Goal: Task Accomplishment & Management: Manage account settings

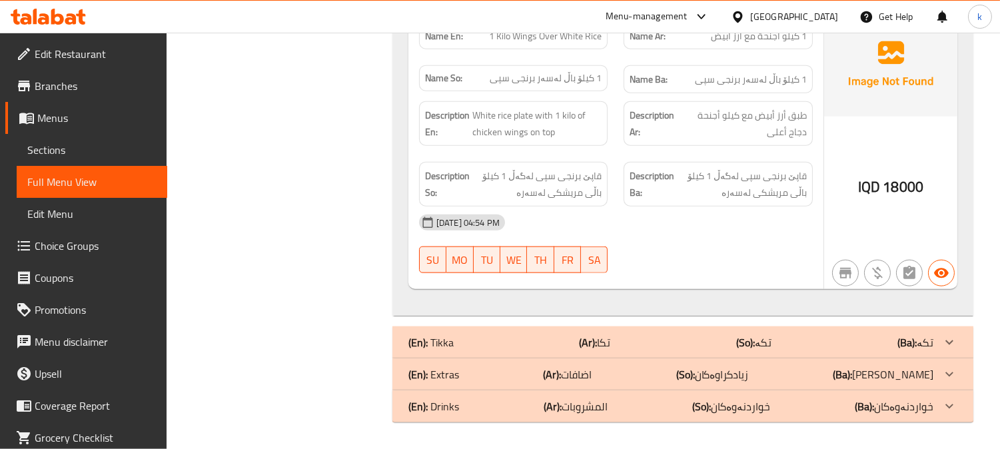
scroll to position [3120, 0]
click at [21, 19] on icon at bounding box center [25, 18] width 11 height 11
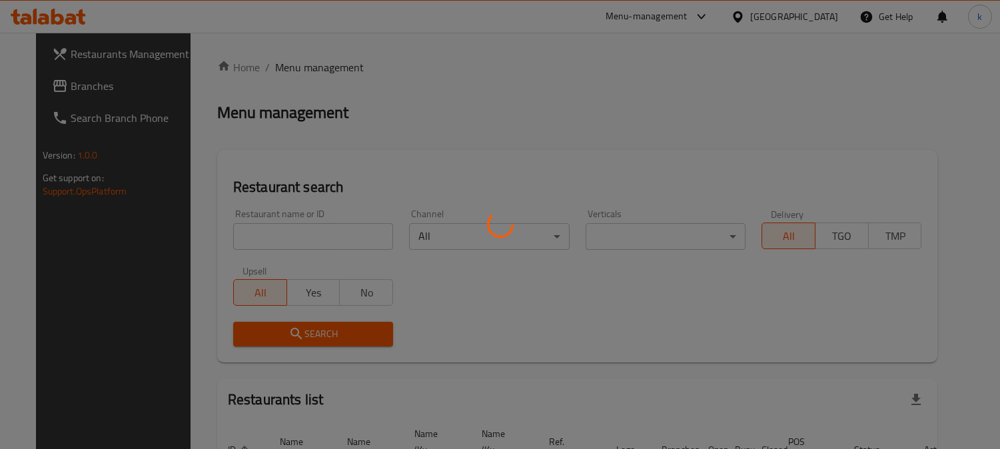
scroll to position [82, 0]
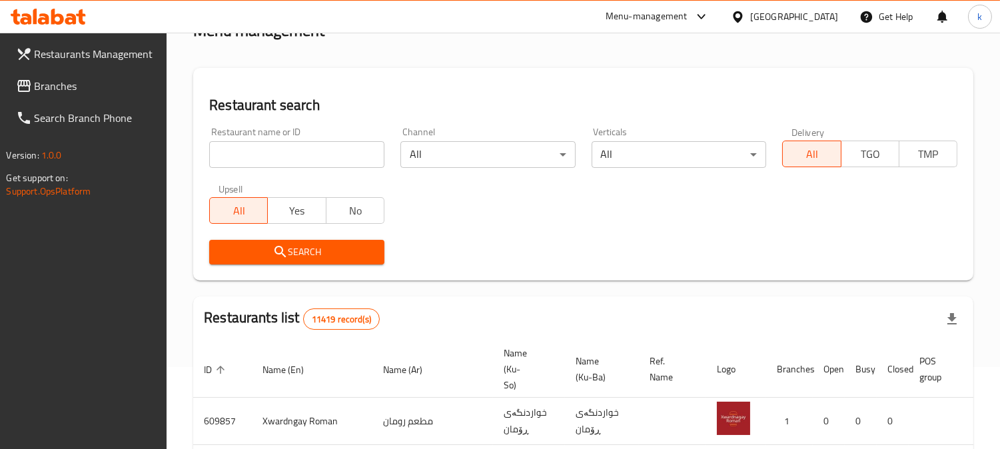
click at [277, 153] on input "search" at bounding box center [296, 154] width 175 height 27
paste input "Burger Crispy Restaurant"
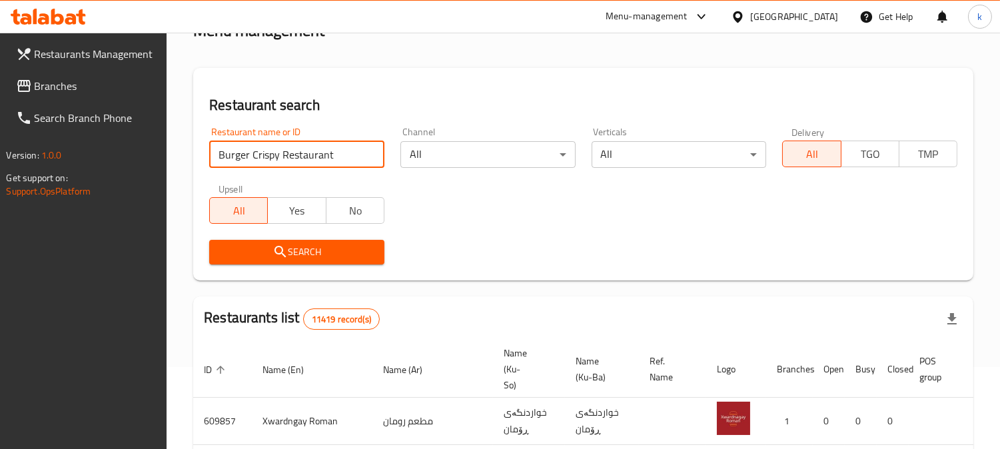
type input "Burger Crispy Restaurant"
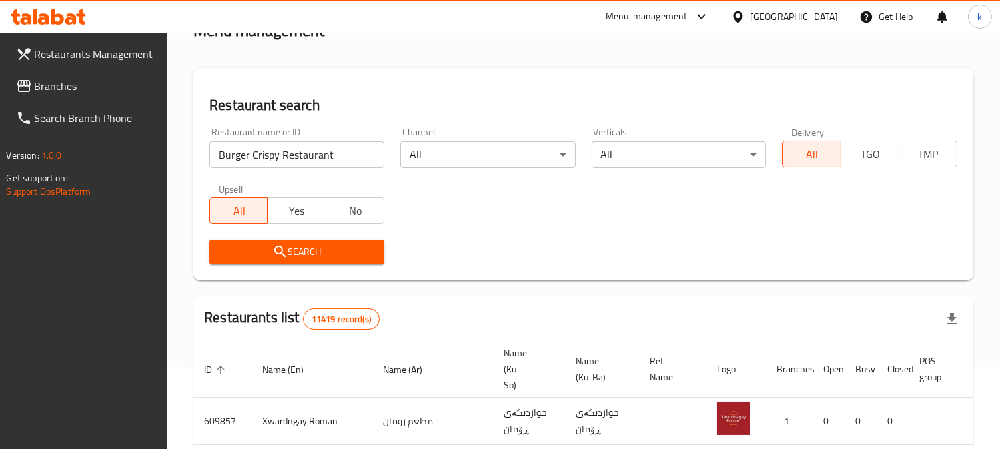
click at [273, 250] on icon "submit" at bounding box center [281, 252] width 16 height 16
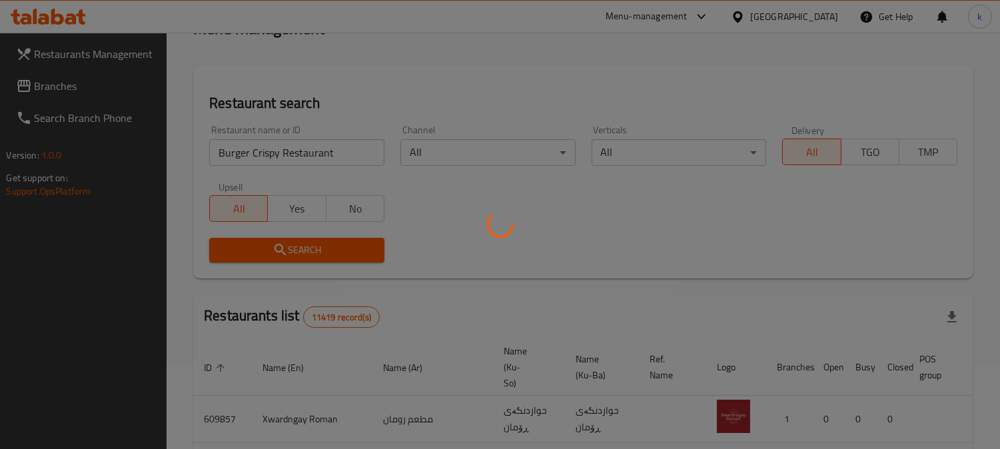
scroll to position [172, 0]
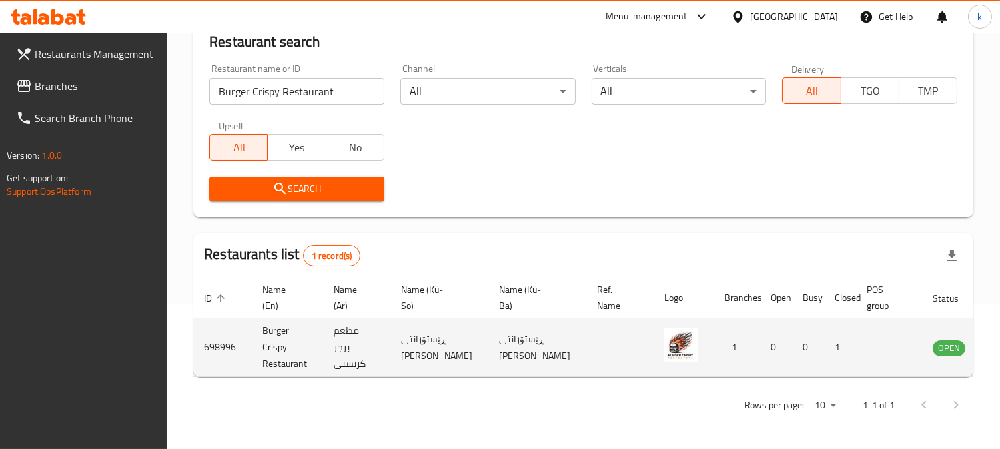
click at [999, 342] on icon "enhanced table" at bounding box center [1010, 347] width 15 height 11
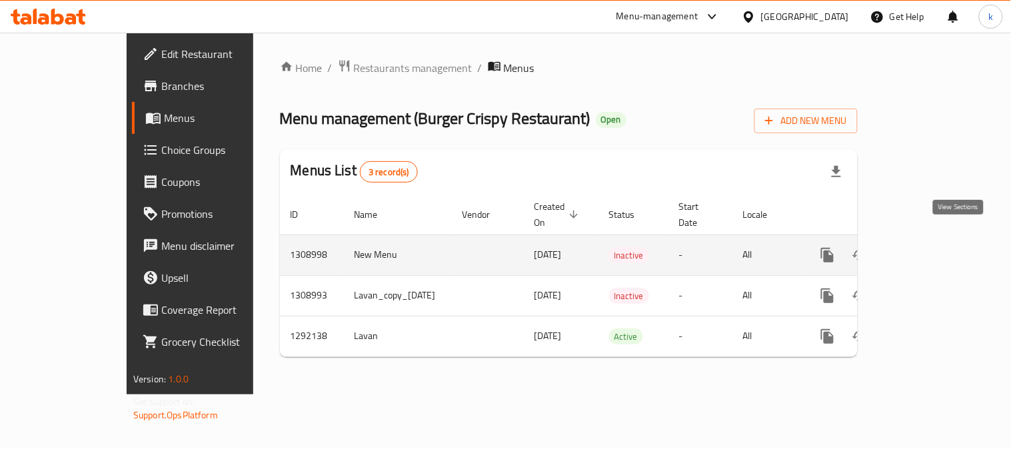
click at [931, 247] on icon "enhanced table" at bounding box center [924, 255] width 16 height 16
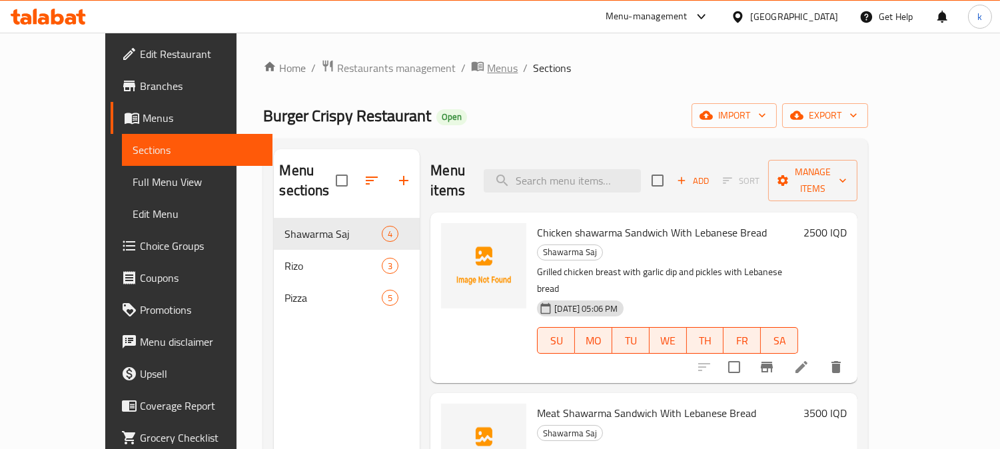
click at [487, 69] on span "Menus" at bounding box center [502, 68] width 31 height 16
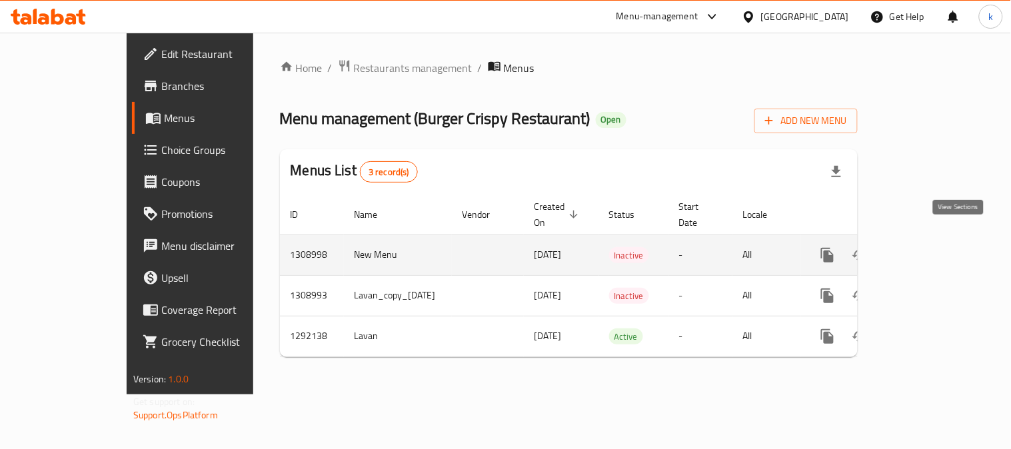
click at [931, 247] on icon "enhanced table" at bounding box center [924, 255] width 16 height 16
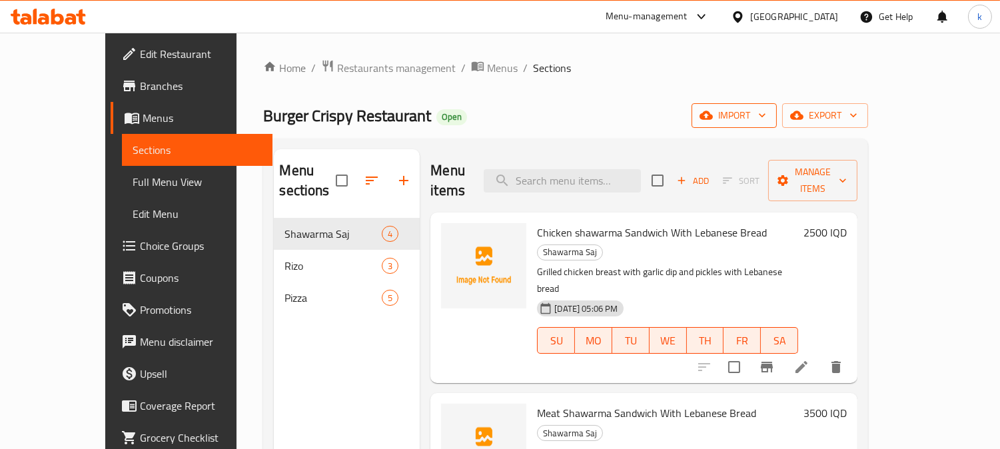
click at [766, 107] on span "import" at bounding box center [734, 115] width 64 height 17
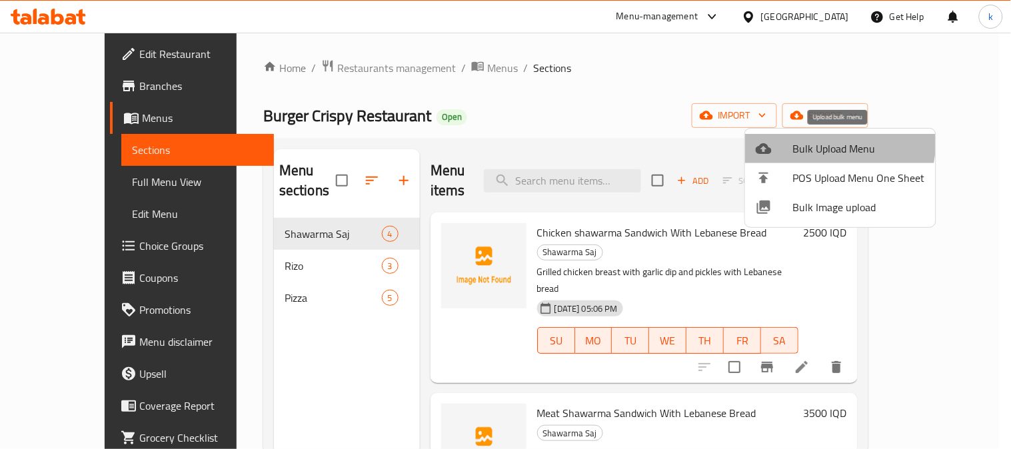
click at [807, 141] on span "Bulk Upload Menu" at bounding box center [859, 149] width 132 height 16
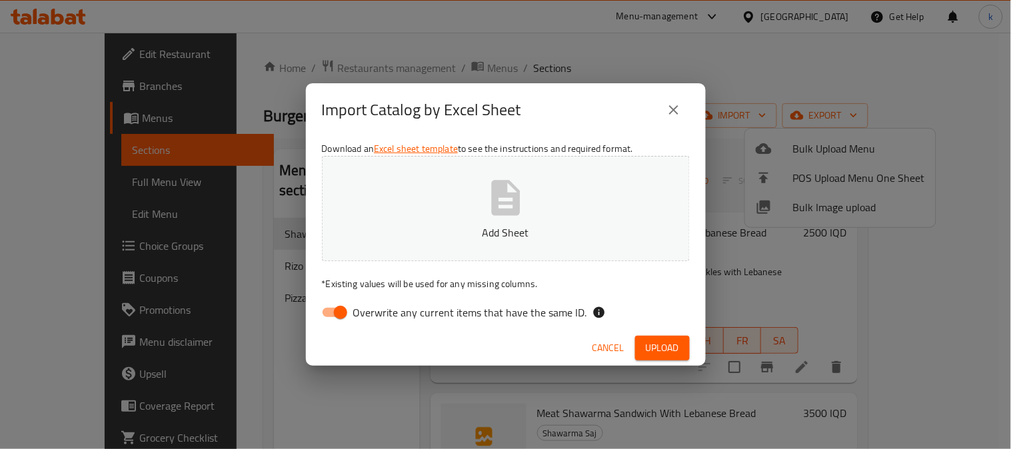
click at [336, 310] on input "Overwrite any current items that have the same ID." at bounding box center [341, 312] width 76 height 25
checkbox input "false"
click at [382, 194] on button "Add Sheet" at bounding box center [506, 208] width 368 height 105
click at [657, 341] on span "Upload" at bounding box center [662, 348] width 33 height 17
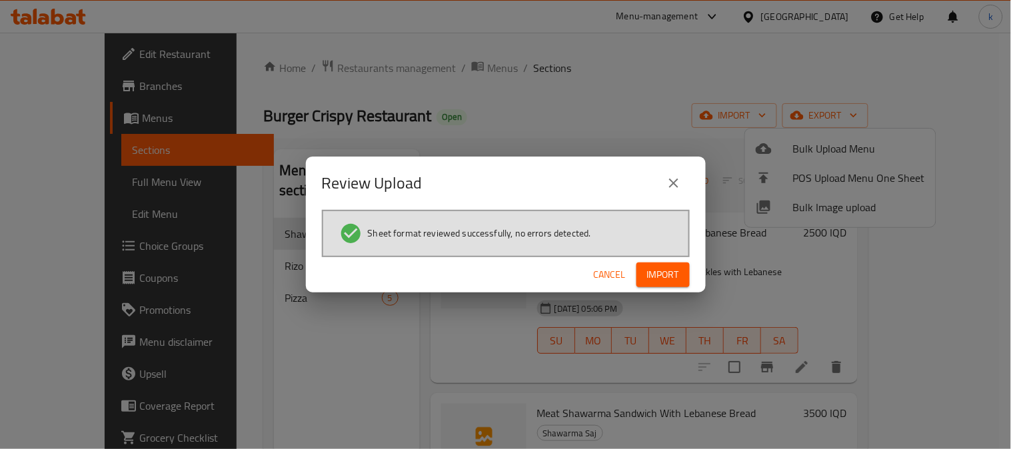
click at [664, 269] on span "Import" at bounding box center [663, 275] width 32 height 17
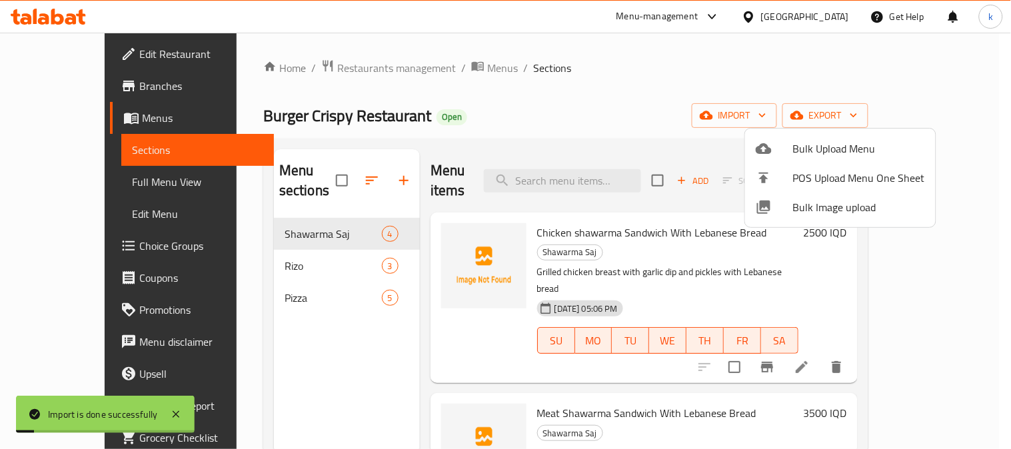
drag, startPoint x: 435, startPoint y: 67, endPoint x: 450, endPoint y: 82, distance: 21.2
click at [434, 67] on div at bounding box center [505, 224] width 1011 height 449
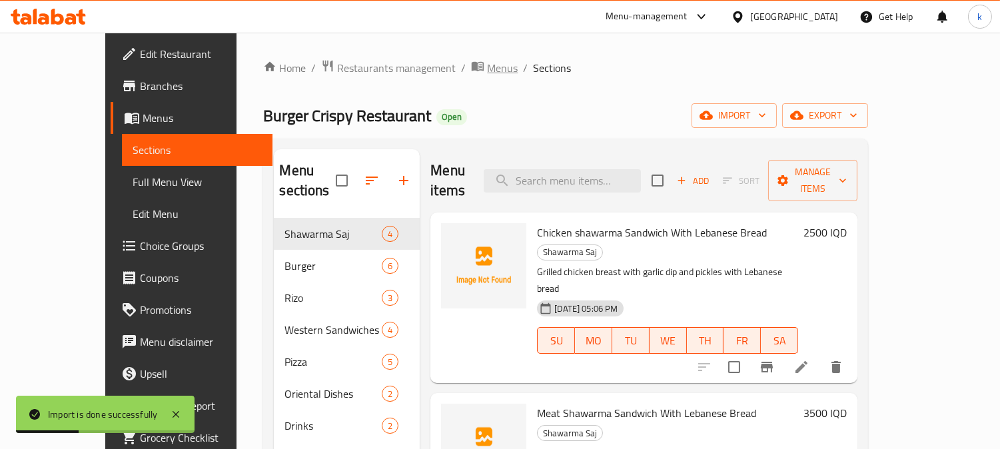
click at [487, 65] on span "Menus" at bounding box center [502, 68] width 31 height 16
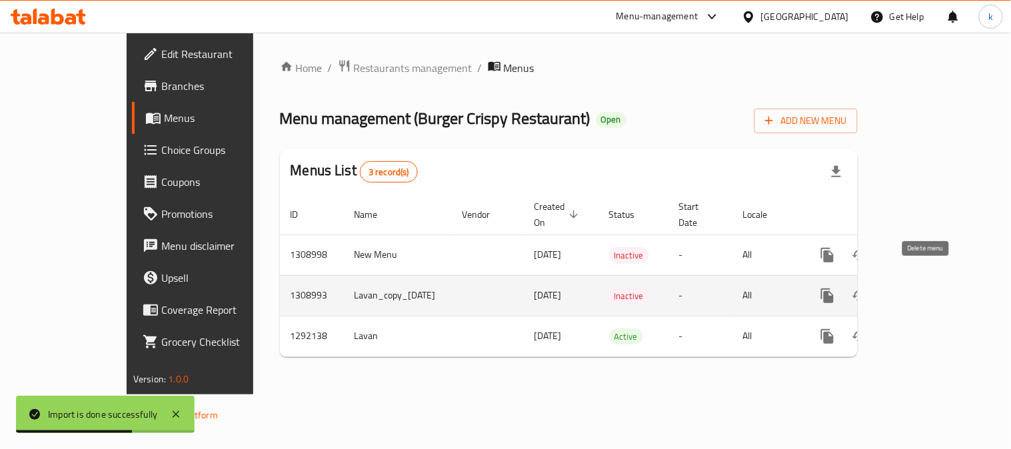
click at [900, 288] on icon "enhanced table" at bounding box center [892, 296] width 16 height 16
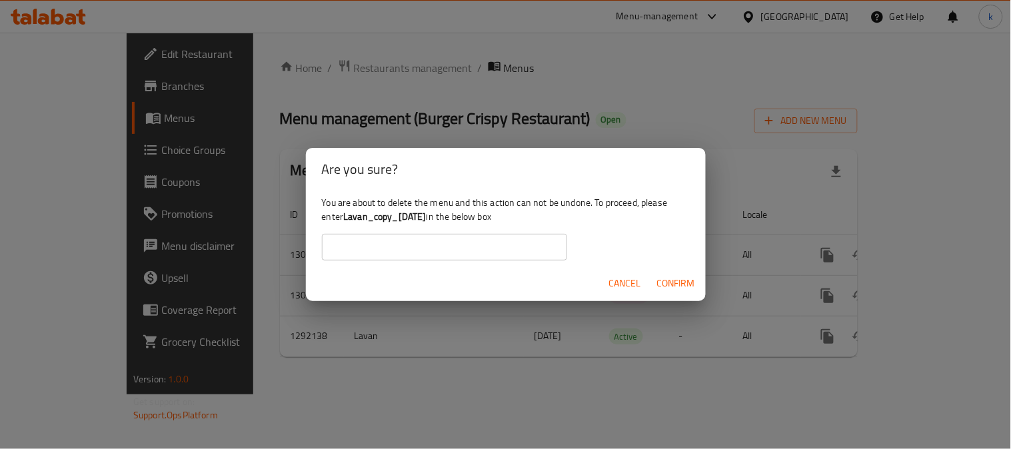
drag, startPoint x: 344, startPoint y: 215, endPoint x: 448, endPoint y: 217, distance: 103.3
click at [426, 217] on b "Lavan_copy_31/08/2025" at bounding box center [384, 216] width 83 height 17
copy b "Lavan_copy_31/08/2025"
click at [438, 255] on input "text" at bounding box center [444, 247] width 245 height 27
paste input "Lavan_copy_31/08/2025"
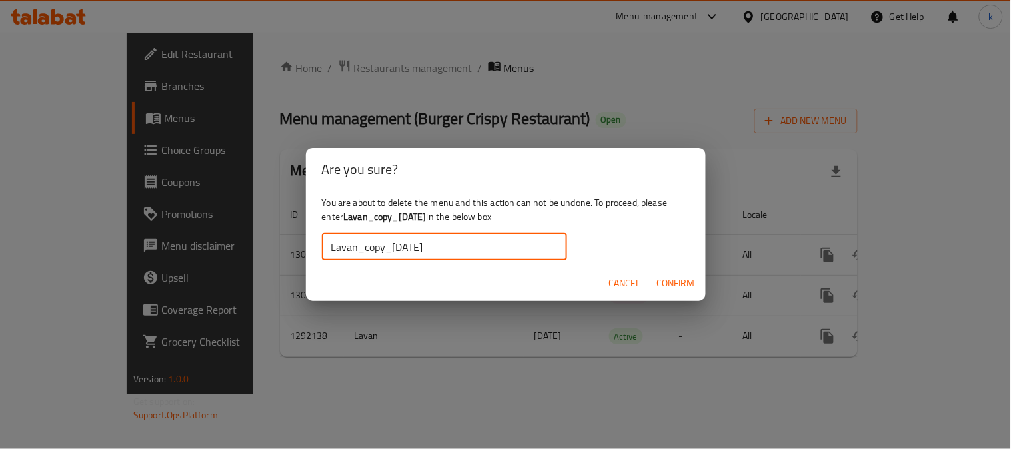
type input "Lavan_copy_31/08/2025"
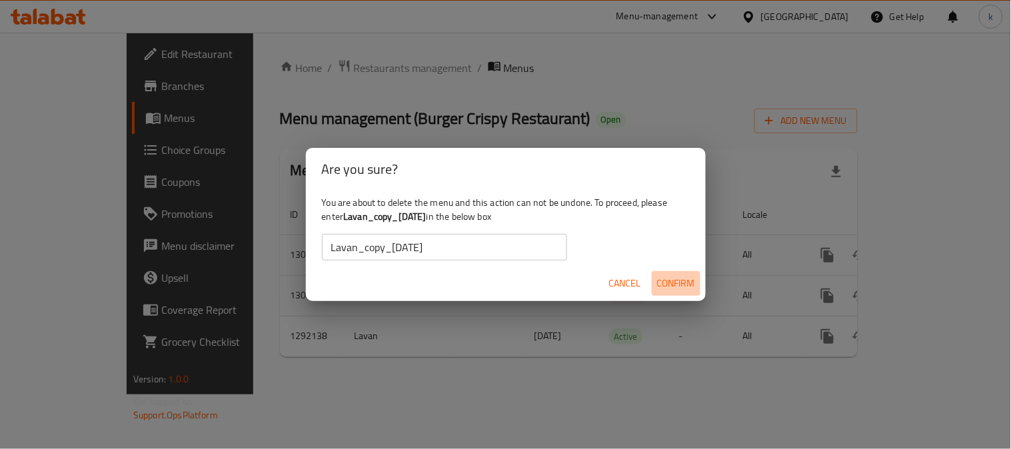
click at [667, 277] on span "Confirm" at bounding box center [676, 283] width 38 height 17
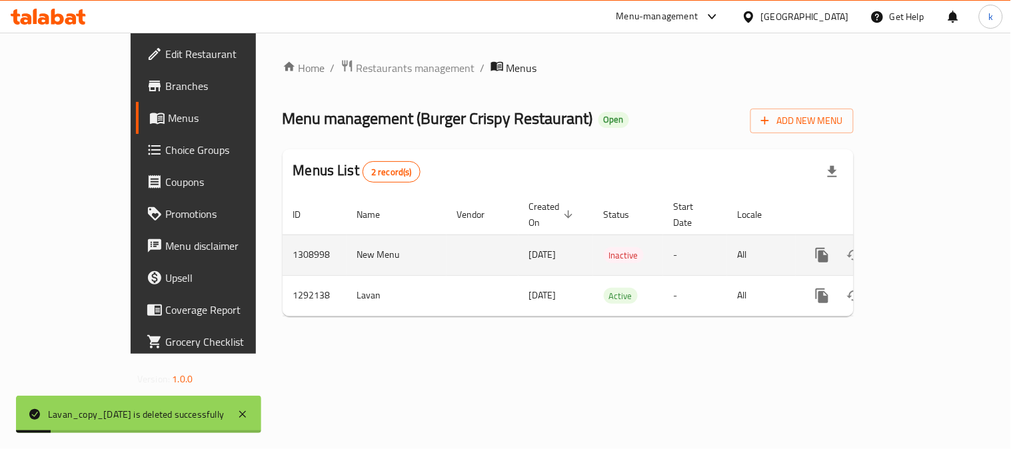
click at [346, 238] on td "New Menu" at bounding box center [396, 255] width 100 height 41
click at [346, 243] on td "New Menu" at bounding box center [396, 255] width 100 height 41
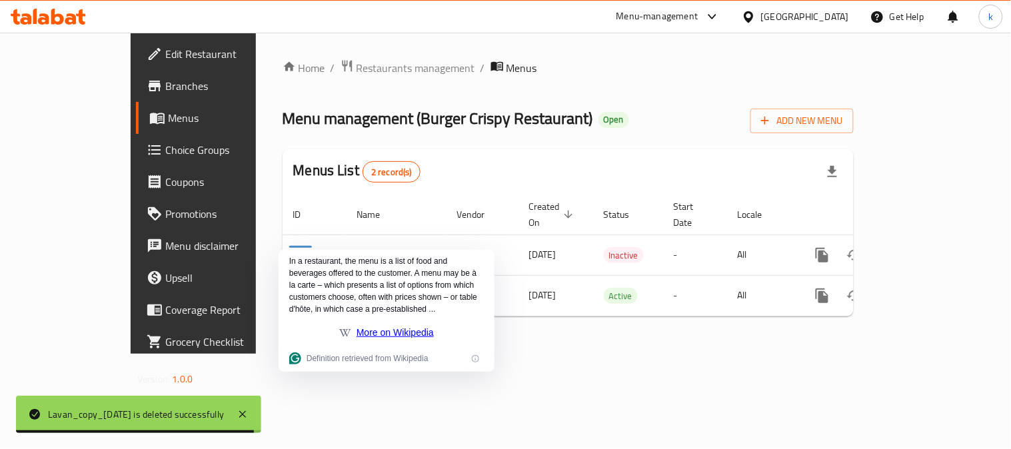
click at [681, 354] on div "Home / Restaurants management / Menus Menu management ( Burger Crispy Restauran…" at bounding box center [568, 193] width 624 height 321
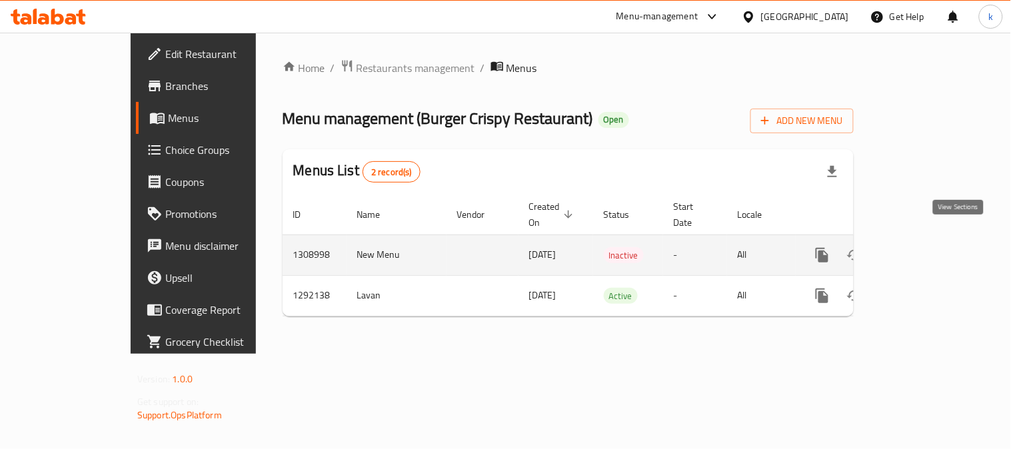
click at [926, 247] on icon "enhanced table" at bounding box center [918, 255] width 16 height 16
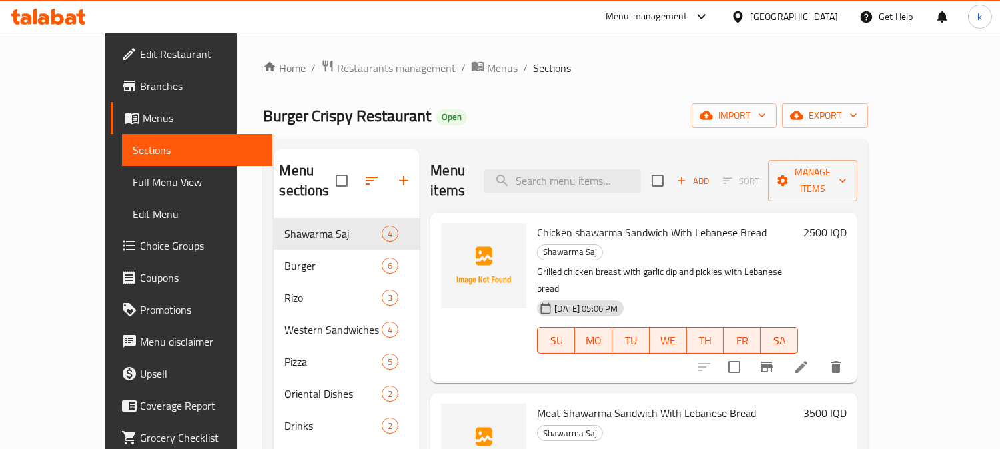
click at [122, 166] on link "Full Menu View" at bounding box center [197, 182] width 151 height 32
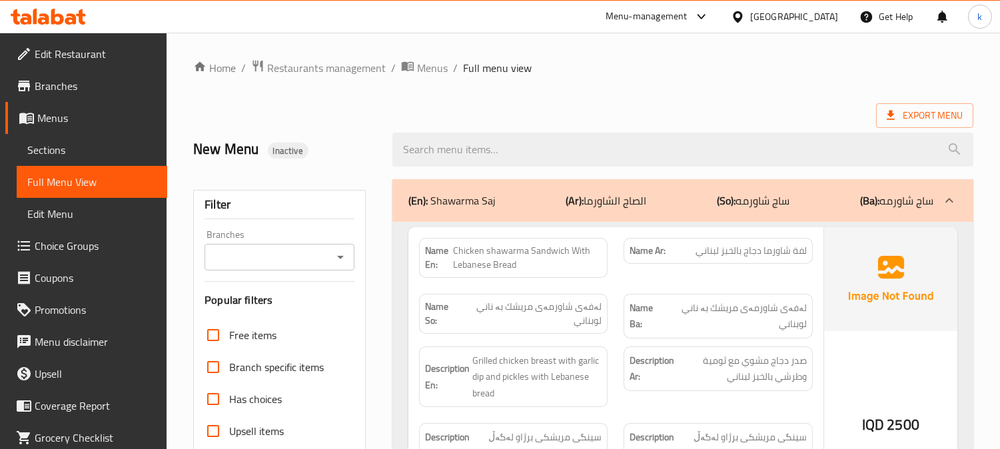
click at [267, 257] on input "Branches" at bounding box center [269, 257] width 120 height 19
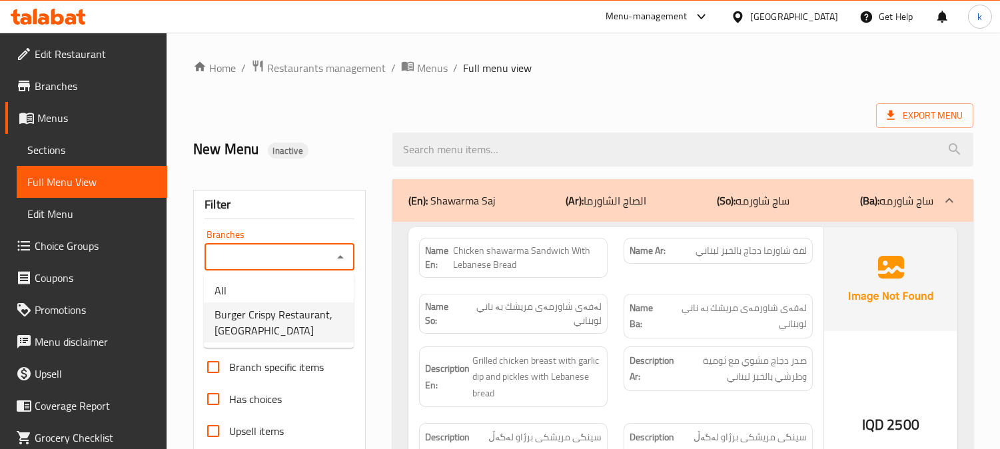
click at [300, 316] on span "Burger Crispy Restaurant, Lalav City" at bounding box center [279, 322] width 129 height 32
type input "Burger Crispy Restaurant, Lalav City"
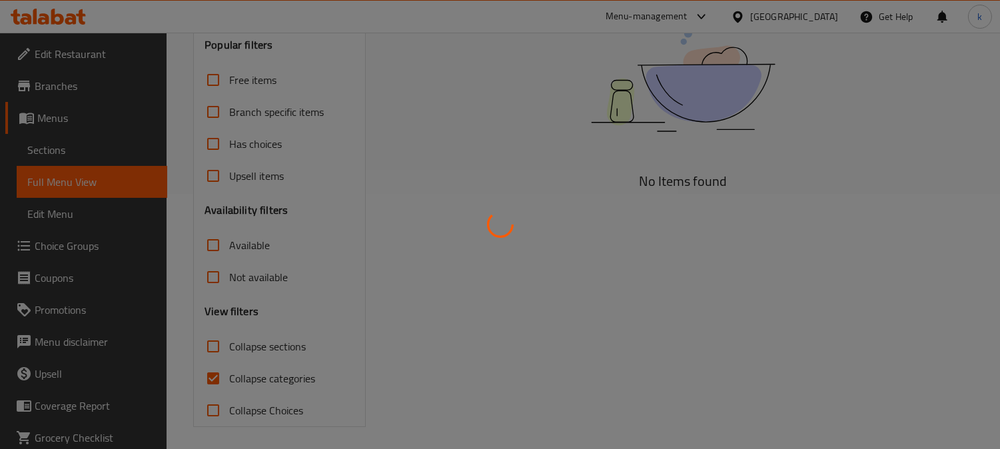
scroll to position [260, 0]
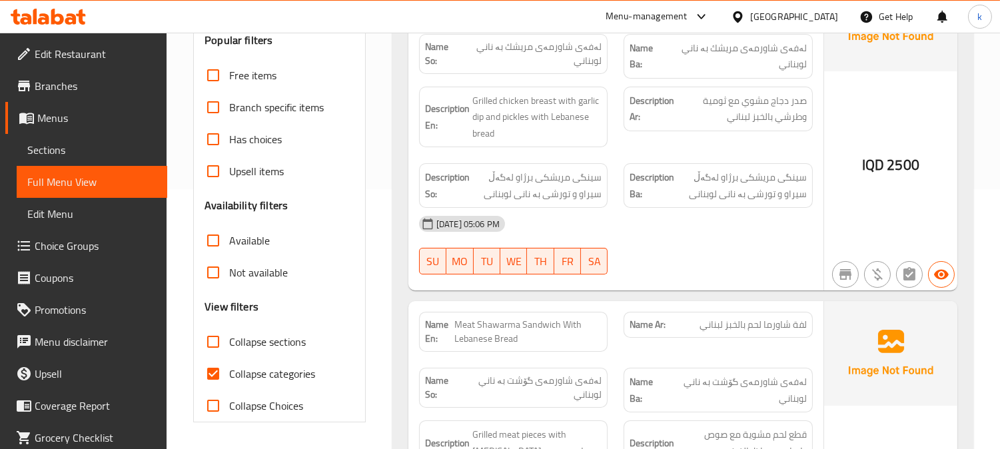
click at [203, 347] on input "Collapse sections" at bounding box center [213, 342] width 32 height 32
checkbox input "true"
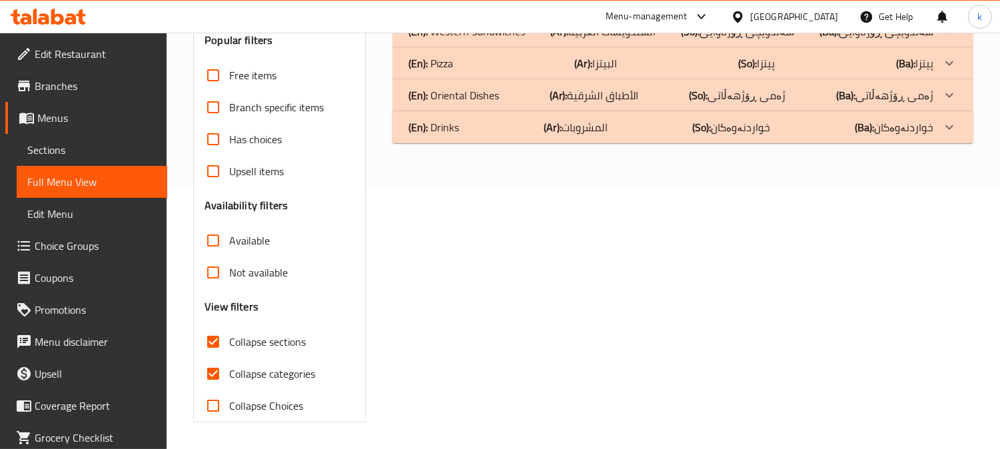
scroll to position [136, 0]
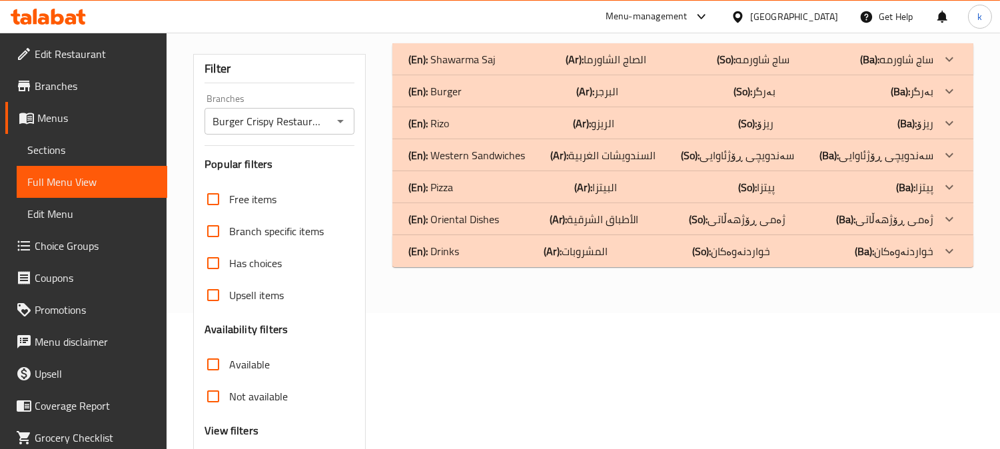
click at [494, 251] on div "(En): Drinks (Ar): المشروبات (So): خواردنەوەکان (Ba): خواردنەوەکان" at bounding box center [670, 251] width 525 height 16
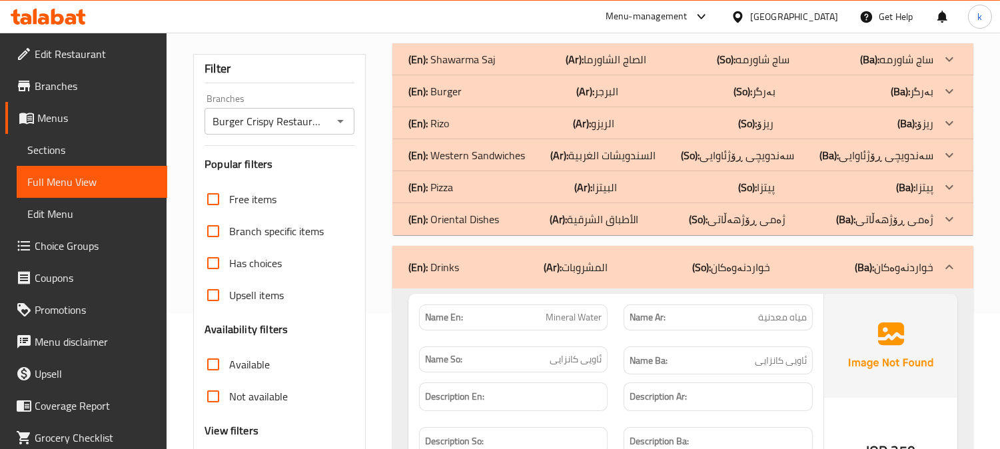
click at [528, 215] on div "(En): Oriental Dishes (Ar): الأطباق الشرقية (So): ژەمی ڕۆژهەڵاتی (Ba): ژەمی ڕۆژ…" at bounding box center [670, 219] width 525 height 16
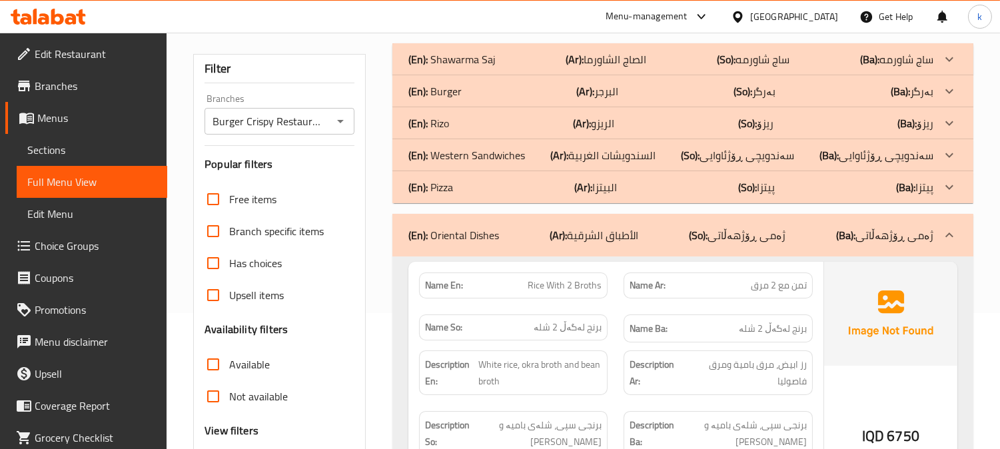
click at [524, 156] on div "(En): Western Sandwiches (Ar): السندويشات الغربية (So): سەندویچی ڕۆژئاوایی (Ba)…" at bounding box center [670, 155] width 525 height 16
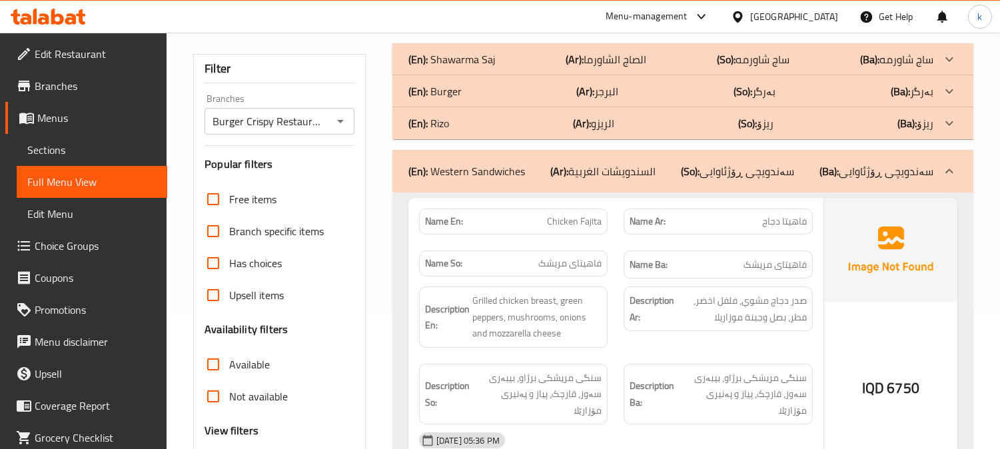
click at [538, 99] on div "(En): Burger (Ar): البرجر (So): بەرگر (Ba): بەرگر" at bounding box center [682, 91] width 581 height 32
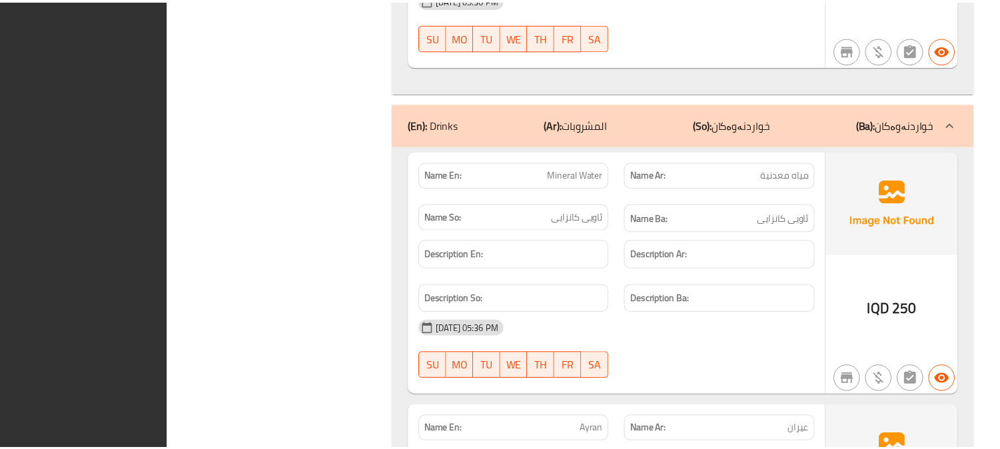
scroll to position [4331, 0]
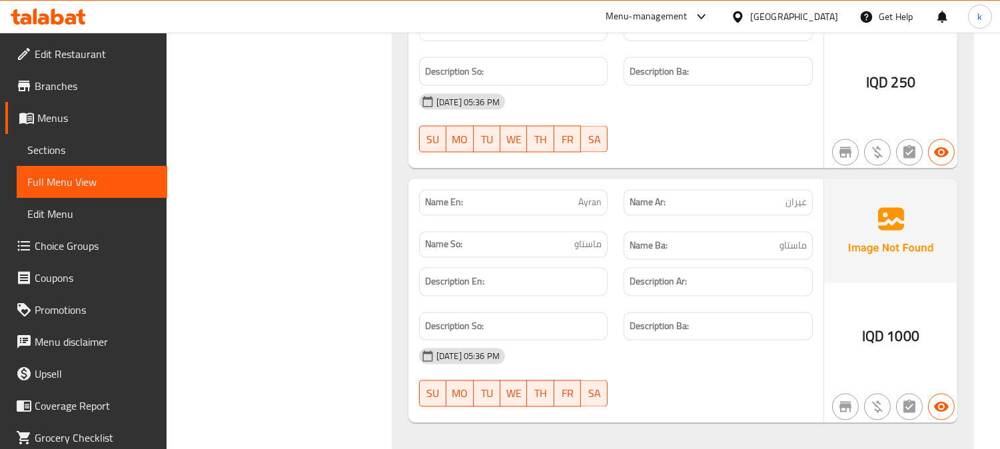
click at [51, 9] on icon at bounding box center [48, 17] width 75 height 16
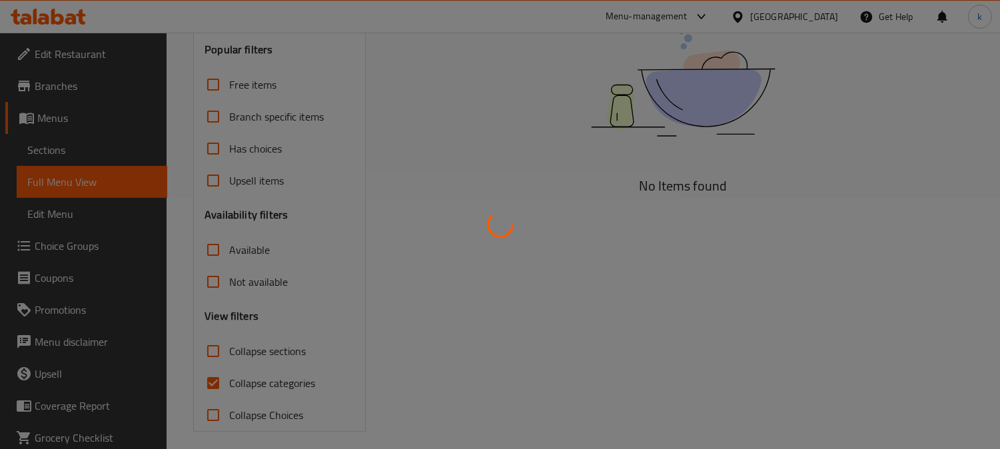
scroll to position [251, 0]
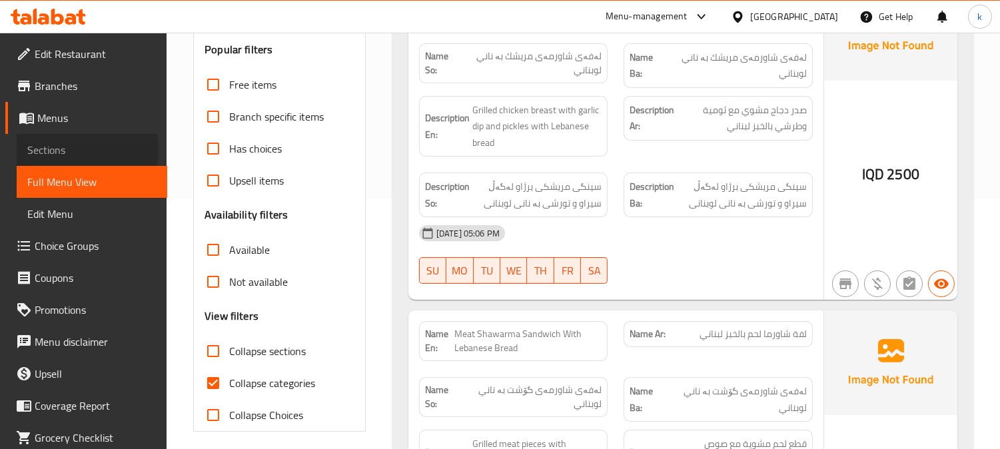
click at [76, 150] on span "Sections" at bounding box center [91, 150] width 129 height 16
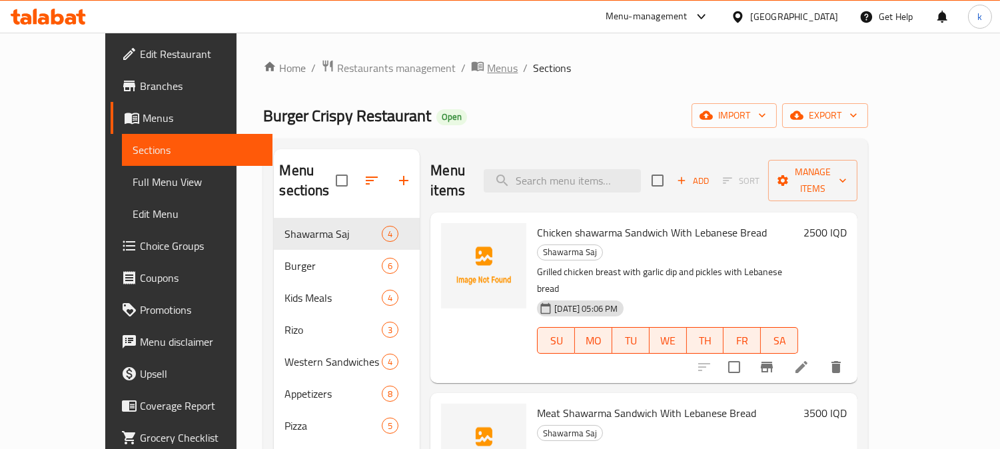
click at [487, 70] on span "Menus" at bounding box center [502, 68] width 31 height 16
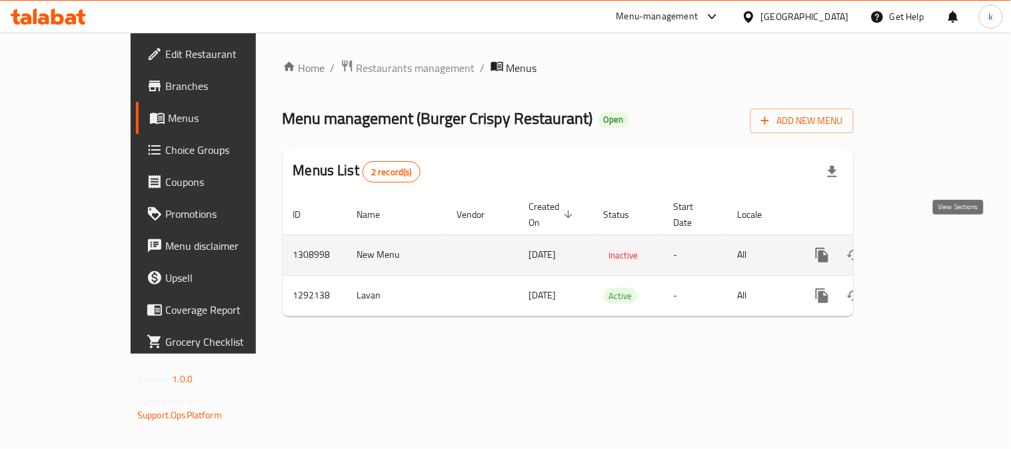
click at [934, 242] on link "enhanced table" at bounding box center [918, 255] width 32 height 32
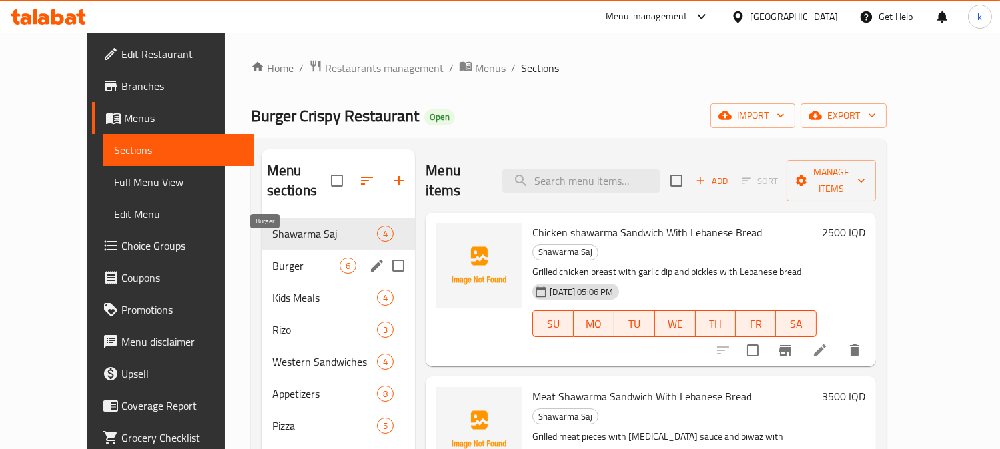
click at [314, 258] on span "Burger" at bounding box center [306, 266] width 67 height 16
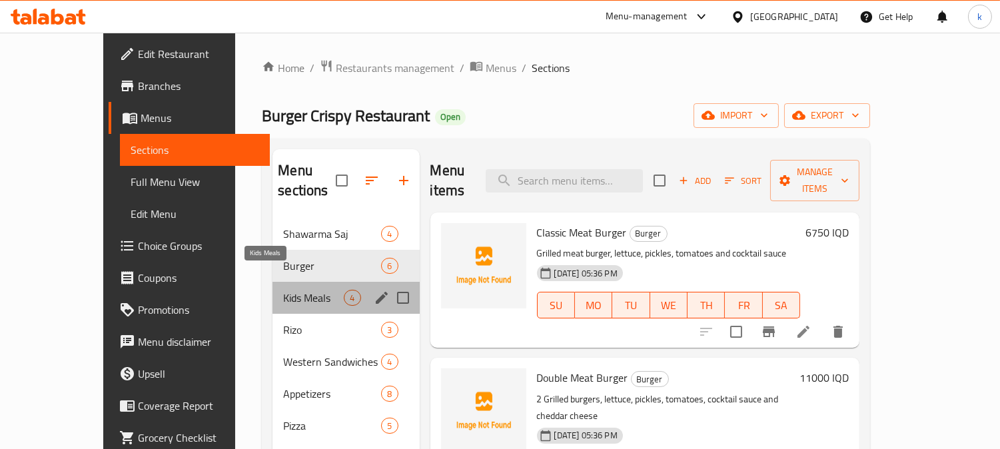
click at [283, 290] on span "Kids Meals" at bounding box center [313, 298] width 61 height 16
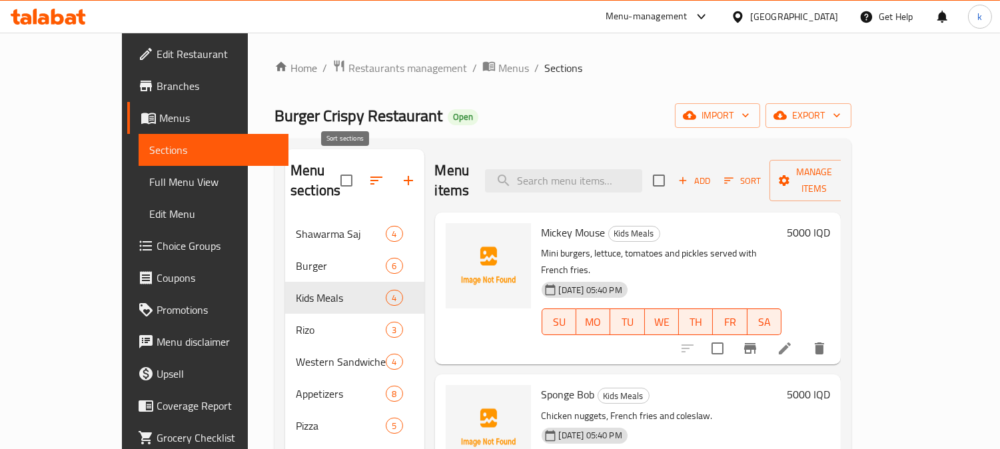
click at [360, 165] on button "button" at bounding box center [376, 181] width 32 height 32
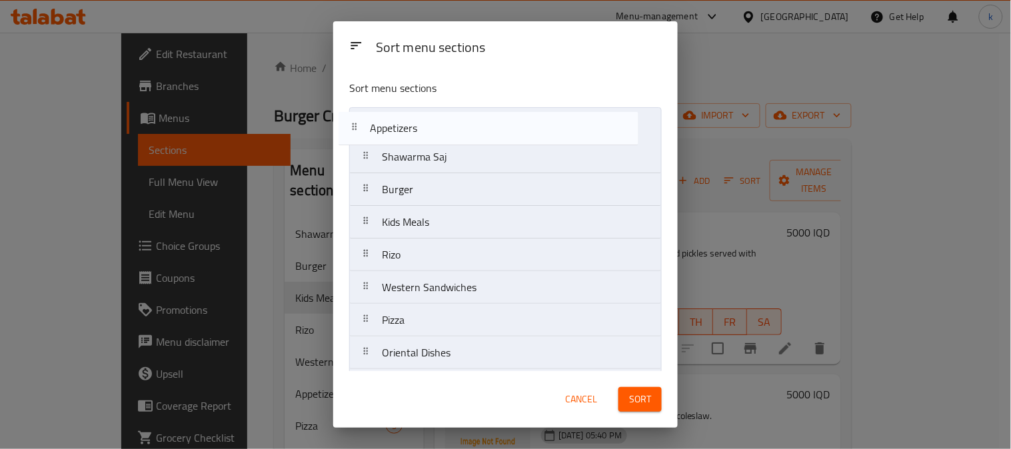
drag, startPoint x: 367, startPoint y: 297, endPoint x: 356, endPoint y: 134, distance: 162.9
click at [356, 134] on nav "Shawarma Saj Burger Kids Meals Rizo Western Sandwiches Appetizers Pizza Orienta…" at bounding box center [505, 254] width 312 height 295
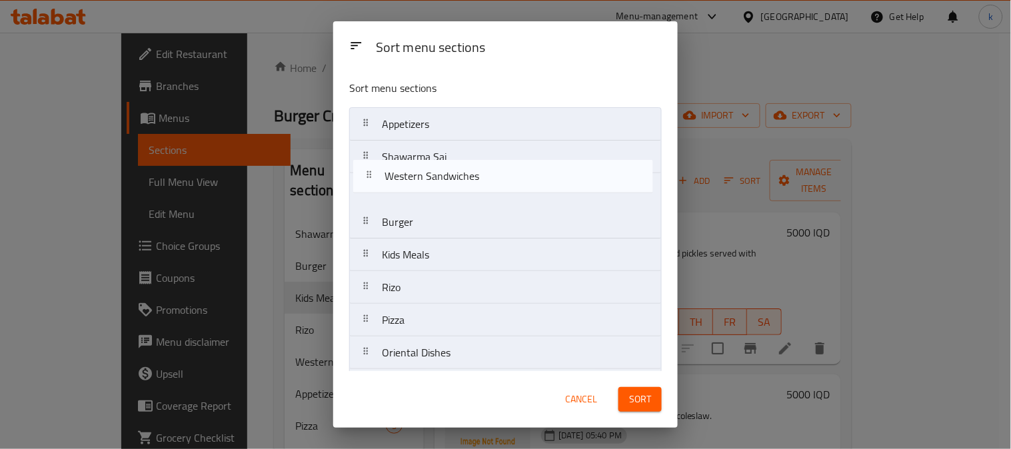
drag, startPoint x: 374, startPoint y: 290, endPoint x: 376, endPoint y: 160, distance: 129.9
click at [376, 160] on nav "Appetizers Shawarma Saj Burger Kids Meals Rizo Western Sandwiches Pizza Orienta…" at bounding box center [505, 254] width 312 height 295
drag, startPoint x: 378, startPoint y: 210, endPoint x: 376, endPoint y: 175, distance: 35.4
click at [376, 175] on nav "Appetizers Western Sandwiches Shawarma Saj Burger Kids Meals Rizo Pizza Orienta…" at bounding box center [505, 254] width 312 height 295
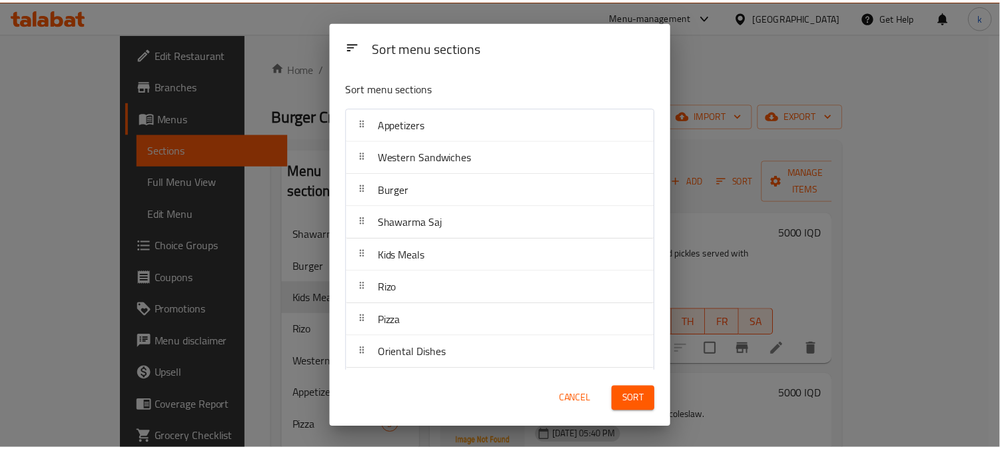
scroll to position [37, 0]
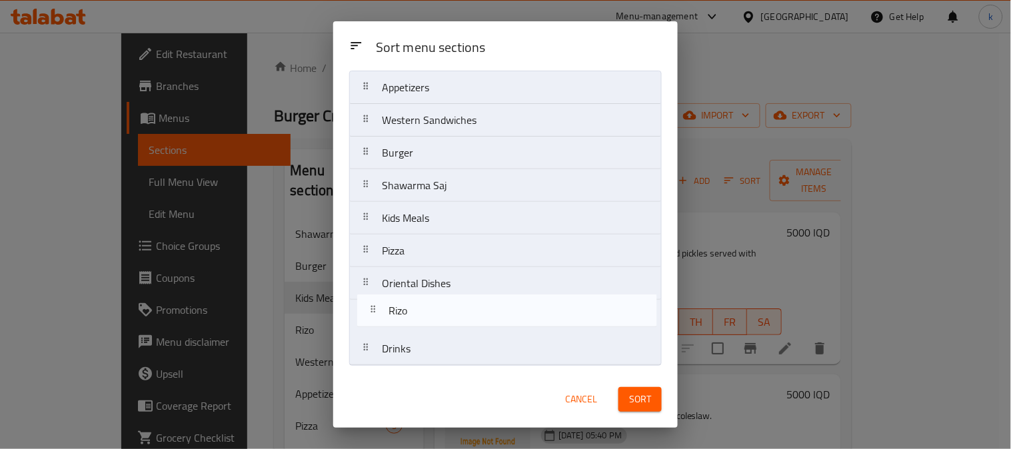
drag, startPoint x: 362, startPoint y: 251, endPoint x: 369, endPoint y: 316, distance: 65.6
click at [369, 316] on nav "Appetizers Western Sandwiches Burger Shawarma Saj Kids Meals Rizo Pizza Orienta…" at bounding box center [505, 218] width 312 height 295
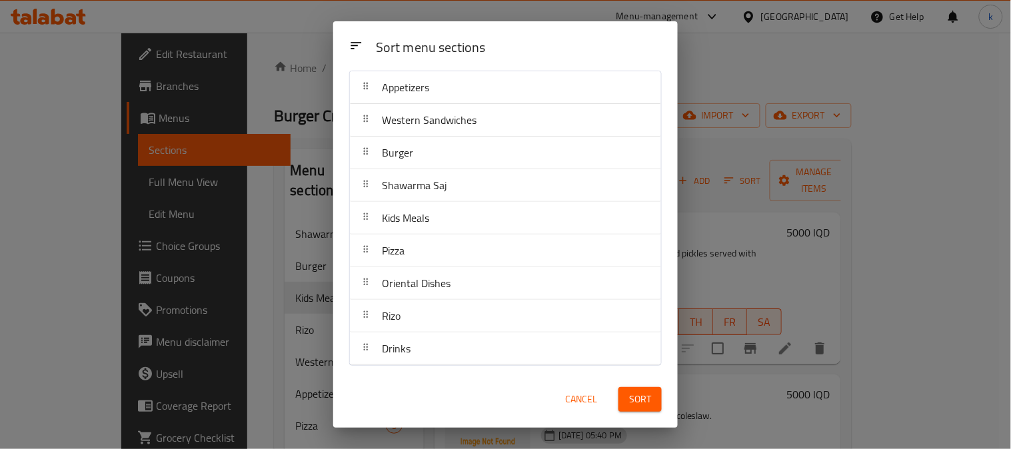
click at [618, 390] on button "Sort" at bounding box center [639, 399] width 43 height 25
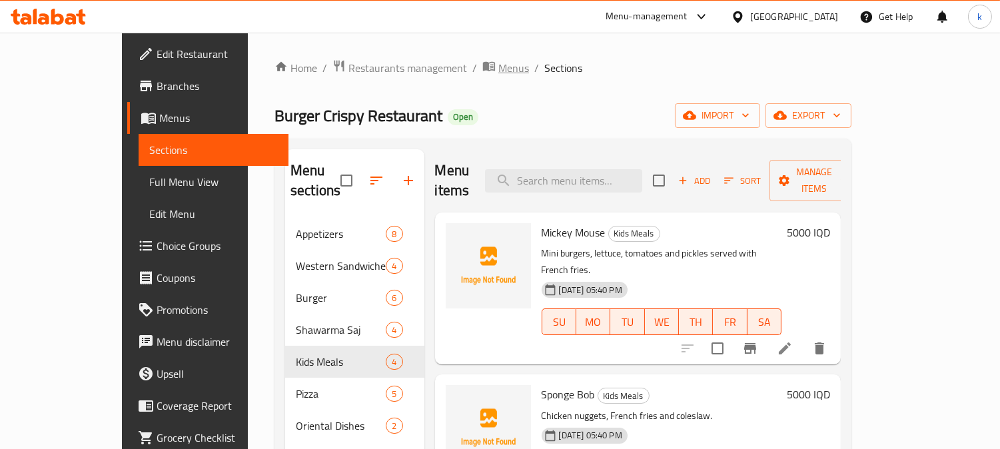
click at [498, 65] on span "Menus" at bounding box center [513, 68] width 31 height 16
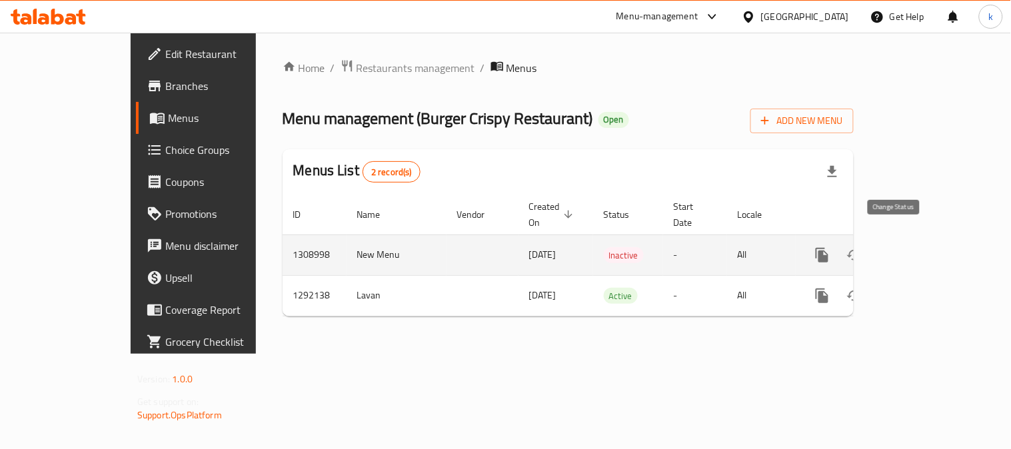
click at [870, 239] on button "enhanced table" at bounding box center [854, 255] width 32 height 32
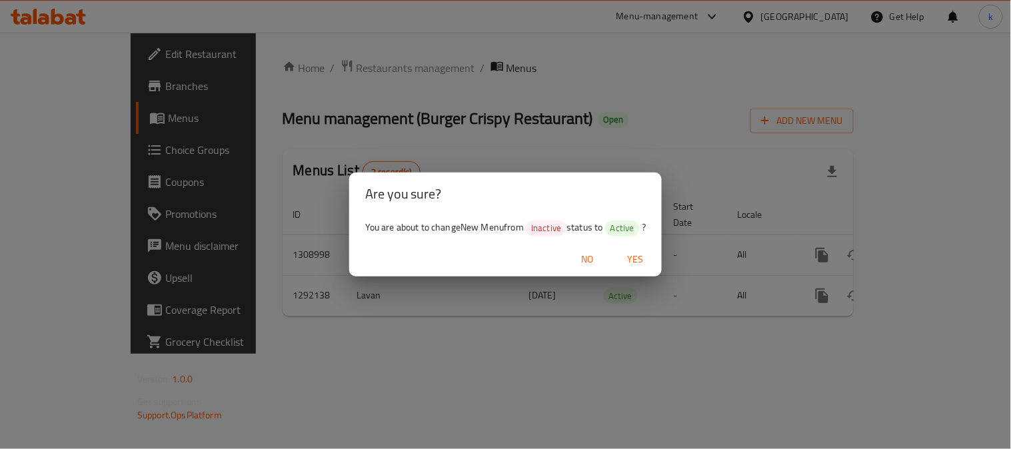
click at [632, 257] on span "Yes" at bounding box center [635, 259] width 32 height 17
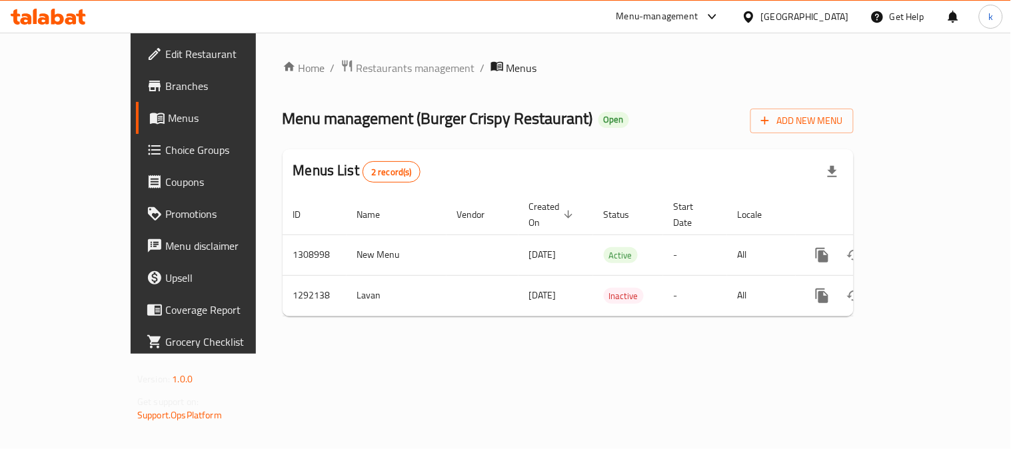
click at [316, 53] on div "Home / Restaurants management / Menus Menu management ( Burger Crispy Restauran…" at bounding box center [568, 193] width 624 height 321
click at [356, 63] on span "Restaurants management" at bounding box center [415, 68] width 119 height 16
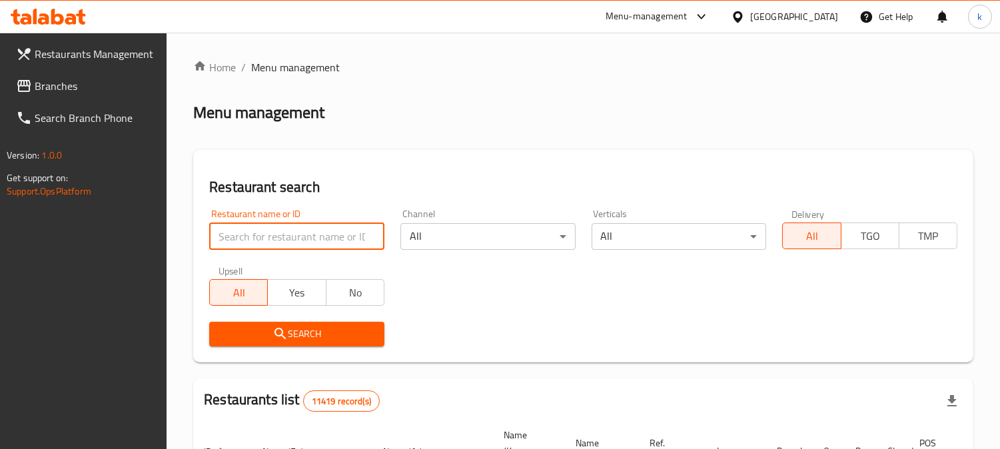
click at [263, 235] on input "search" at bounding box center [296, 236] width 175 height 27
paste input "674180"
type input "674180"
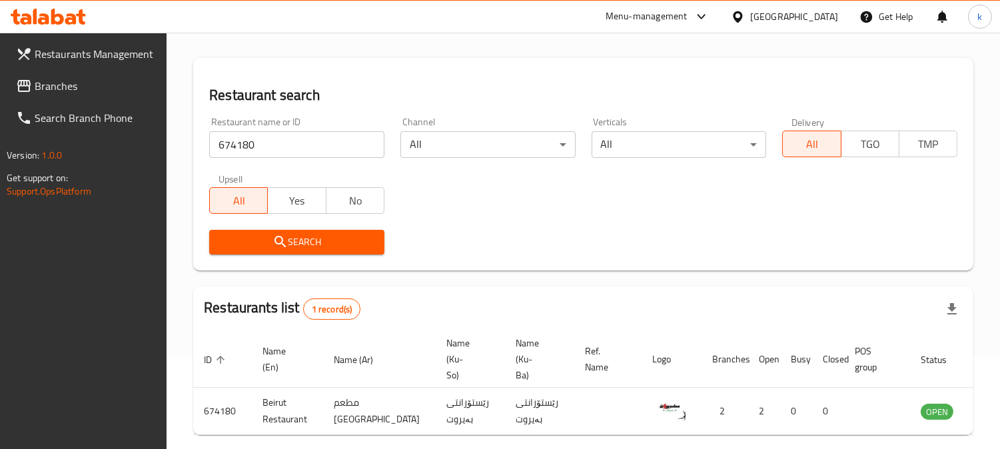
scroll to position [161, 0]
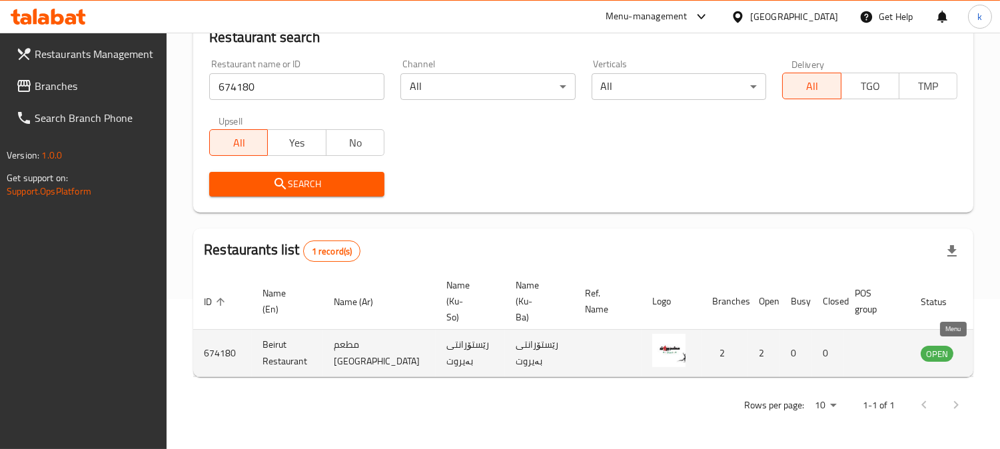
click at [999, 351] on icon "enhanced table" at bounding box center [1001, 353] width 5 height 5
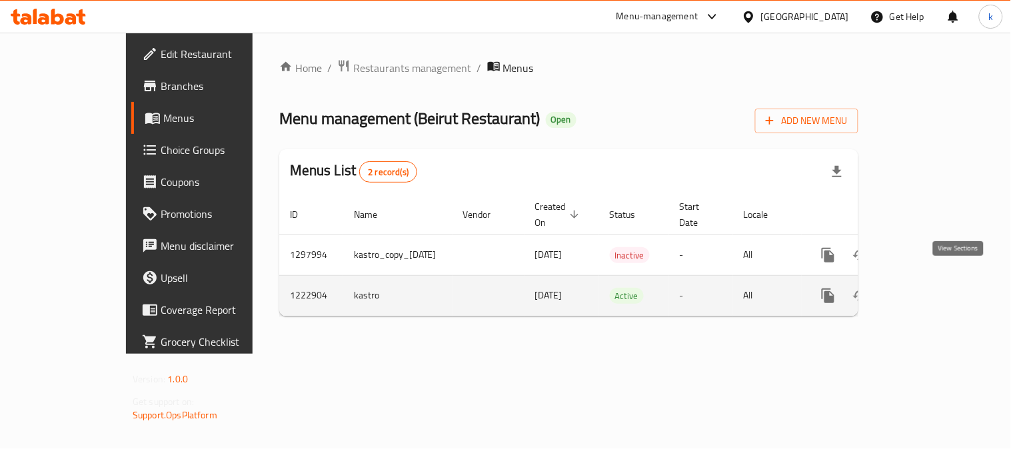
click at [932, 288] on icon "enhanced table" at bounding box center [924, 296] width 16 height 16
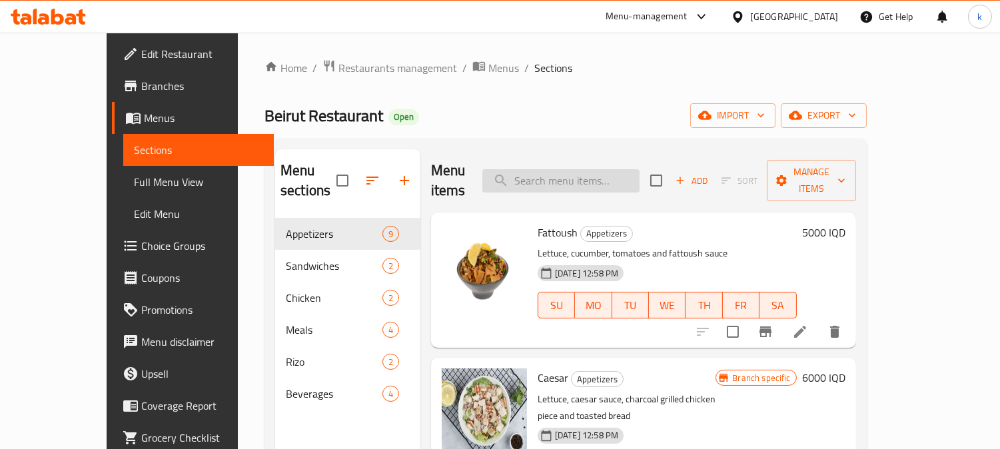
click at [602, 177] on input "search" at bounding box center [560, 180] width 157 height 23
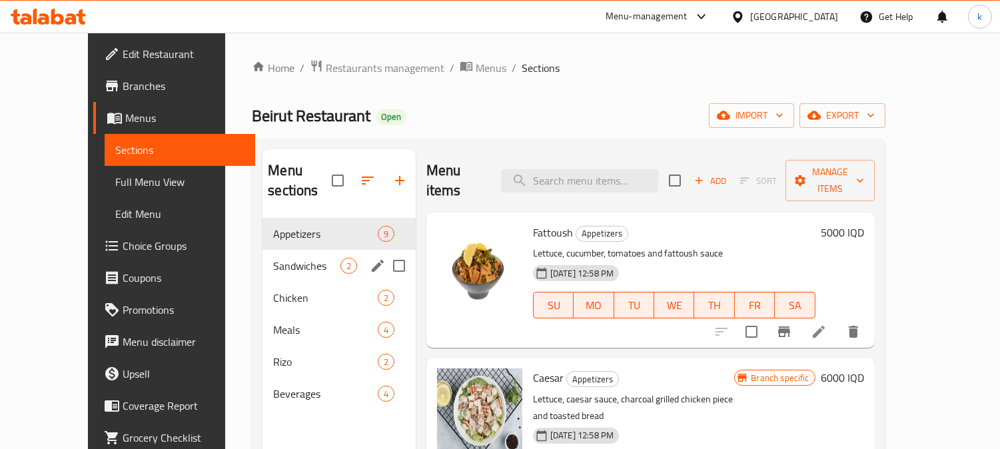
click at [297, 258] on span "Sandwiches" at bounding box center [306, 266] width 67 height 16
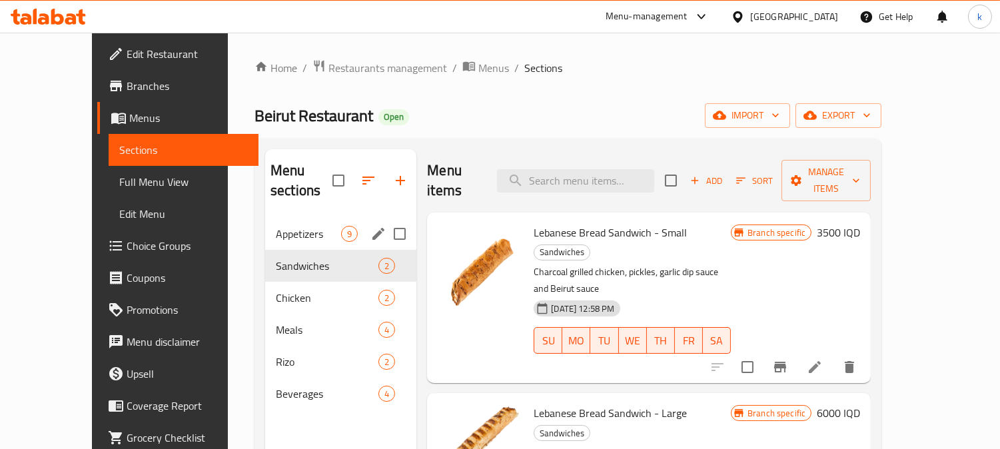
click at [304, 218] on div "Appetizers 9" at bounding box center [340, 234] width 151 height 32
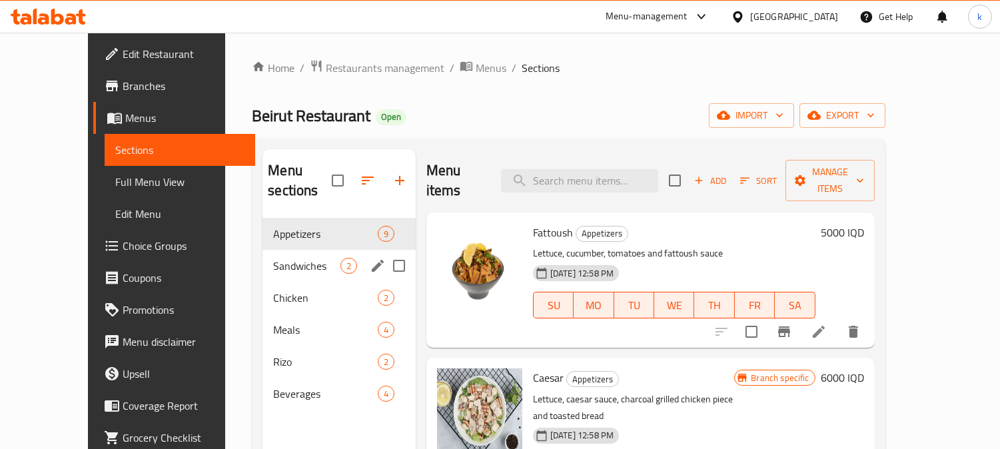
click at [298, 250] on div "Sandwiches 2" at bounding box center [339, 266] width 153 height 32
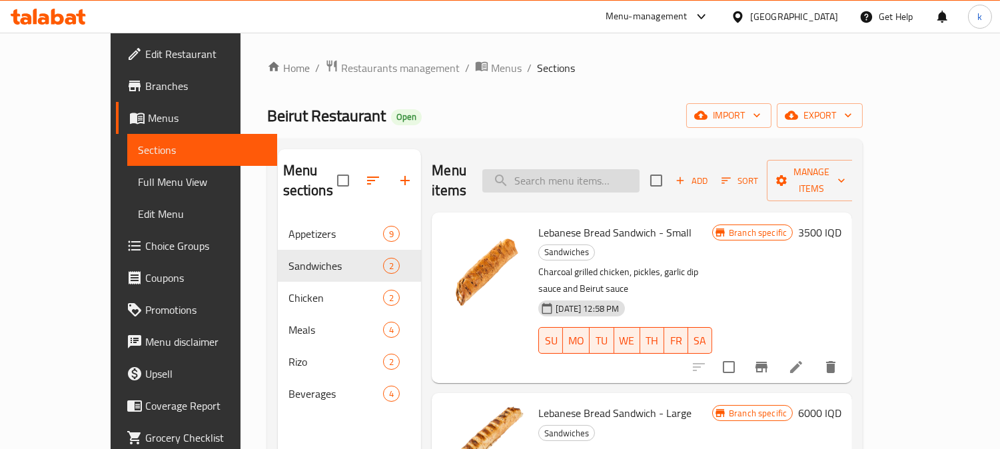
click at [590, 175] on input "search" at bounding box center [560, 180] width 157 height 23
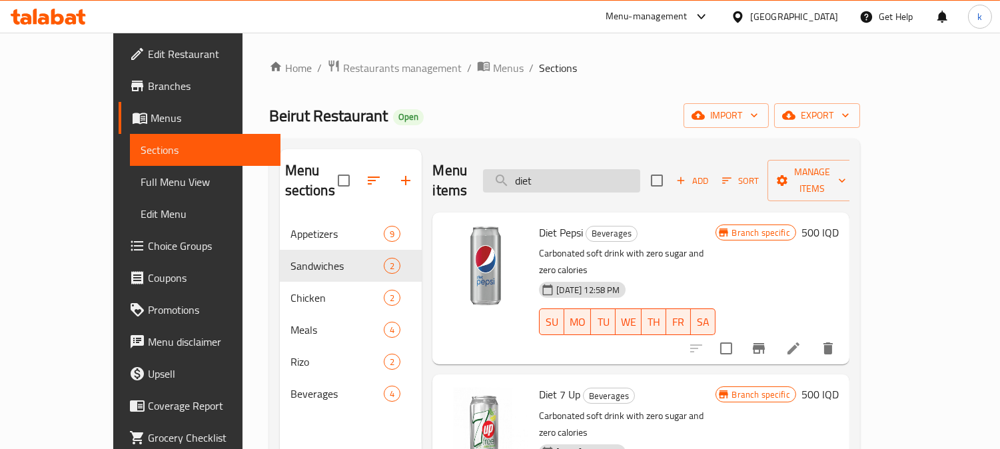
click at [602, 177] on input "diet" at bounding box center [561, 180] width 157 height 23
paste input "نصف دجاجة صدر"
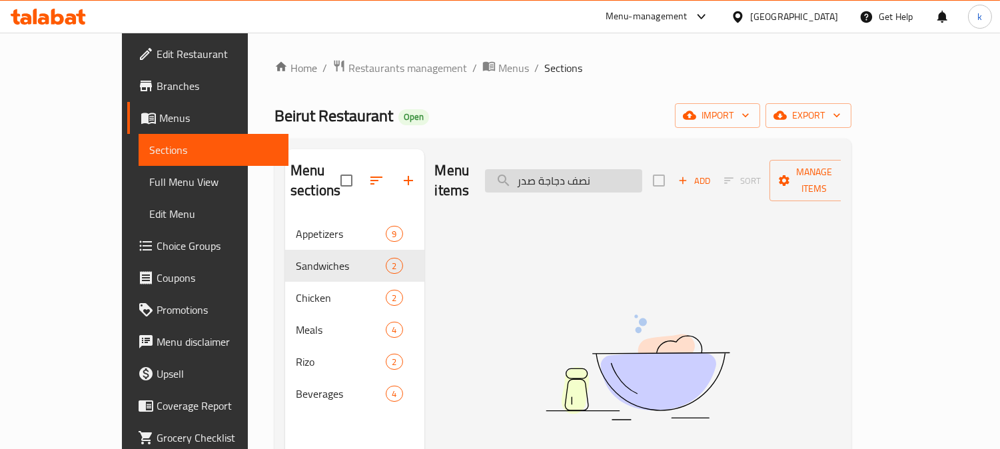
click at [615, 169] on input "نصف دجاجة صدر" at bounding box center [563, 180] width 157 height 23
paste input "Half a chicken breast"
click at [588, 169] on input "Half a chicken breast" at bounding box center [563, 180] width 157 height 23
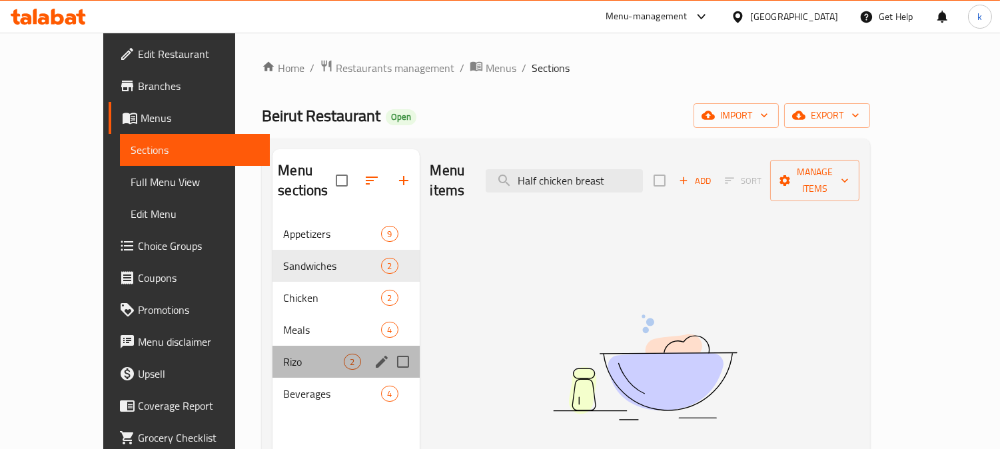
click at [301, 346] on div "Rizo 2" at bounding box center [346, 362] width 147 height 32
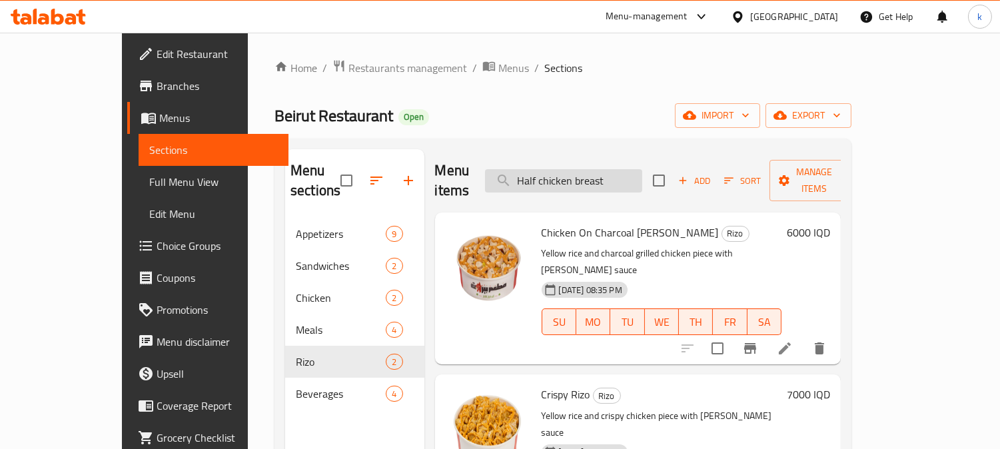
click at [632, 169] on input "Half chicken breast" at bounding box center [563, 180] width 157 height 23
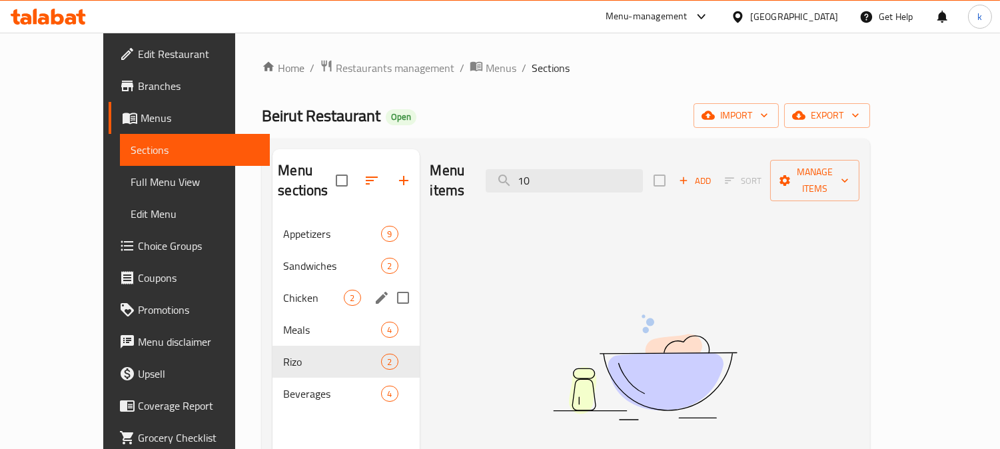
type input "10"
click at [291, 289] on div "Chicken 2" at bounding box center [346, 298] width 147 height 32
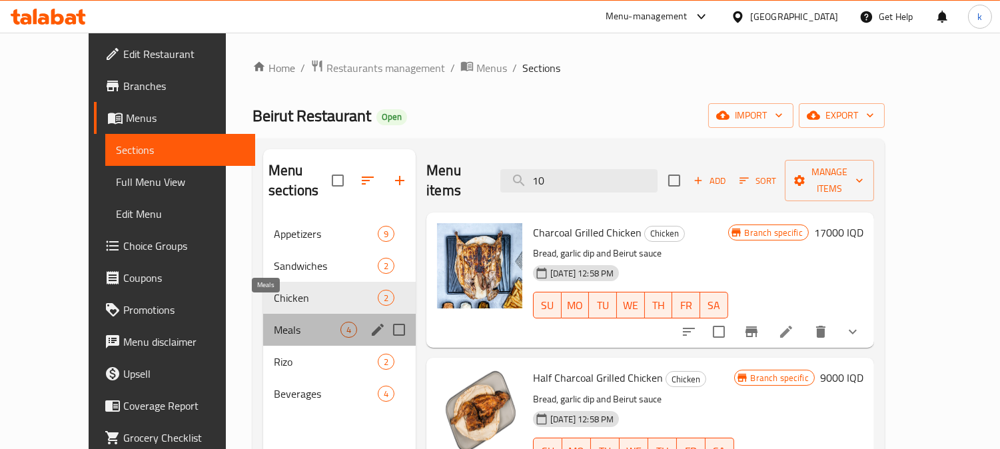
click at [291, 322] on span "Meals" at bounding box center [307, 330] width 67 height 16
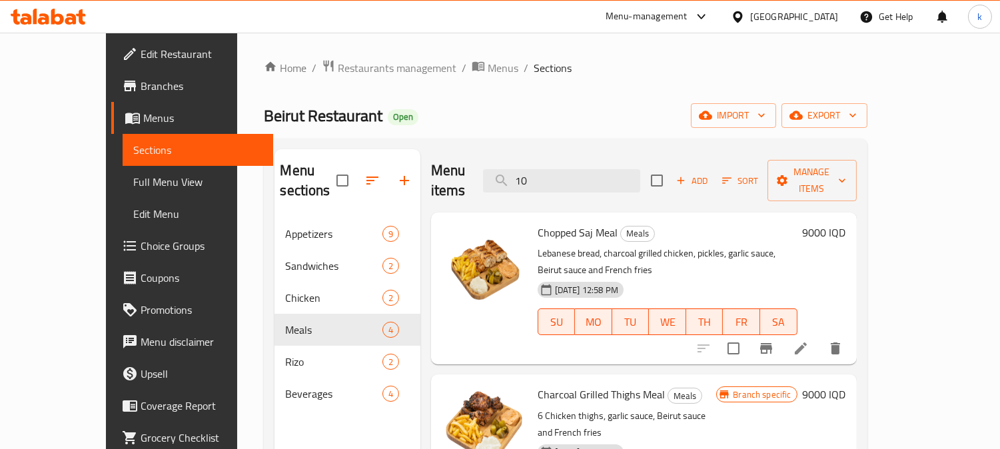
click at [576, 157] on div "Menu items 10 Add Sort Manage items" at bounding box center [644, 180] width 426 height 63
click at [574, 175] on input "10" at bounding box center [561, 180] width 157 height 23
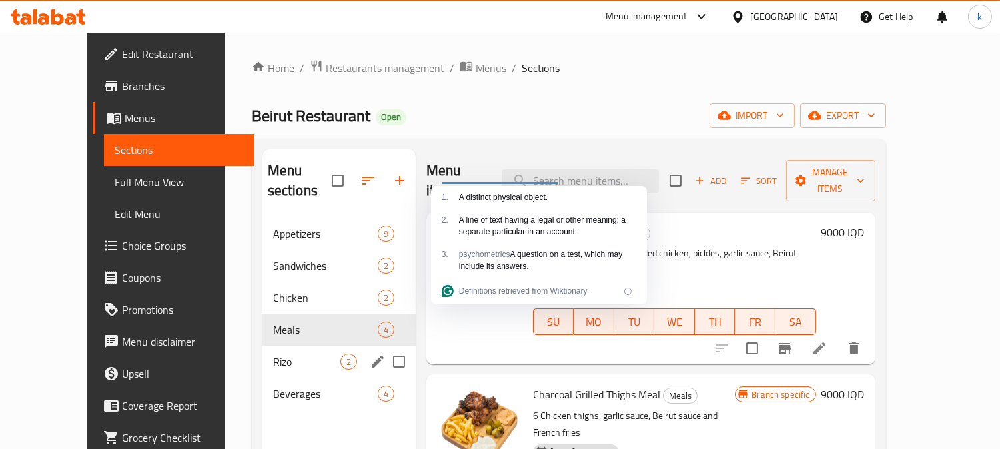
click at [271, 346] on div "Rizo 2" at bounding box center [339, 362] width 153 height 32
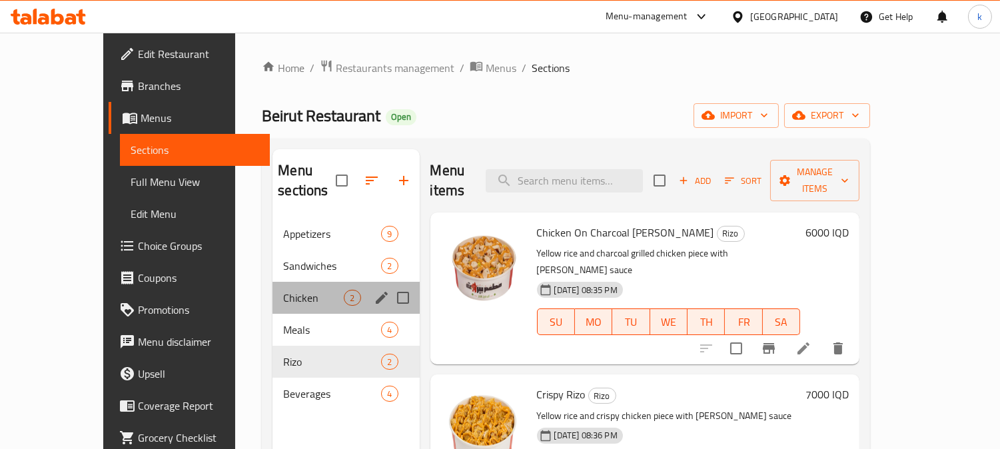
click at [291, 282] on div "Chicken 2" at bounding box center [346, 298] width 147 height 32
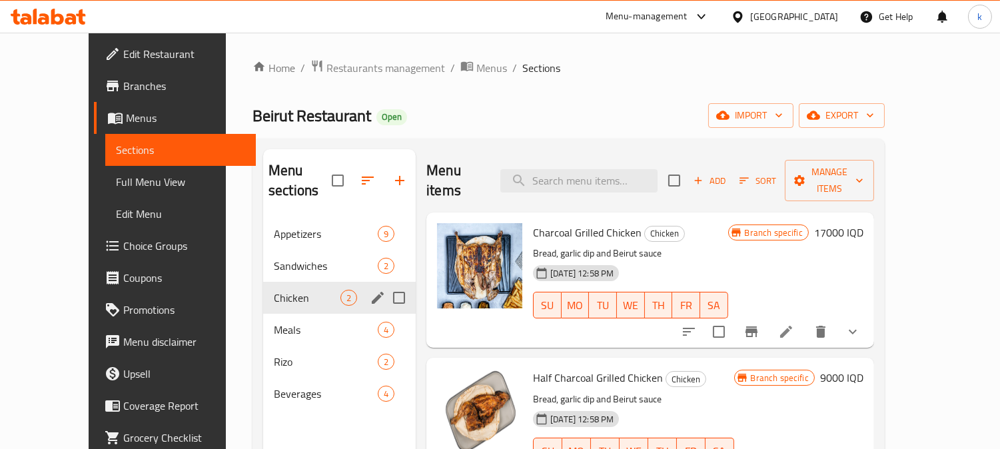
click at [275, 250] on div "Sandwiches 2" at bounding box center [339, 266] width 153 height 32
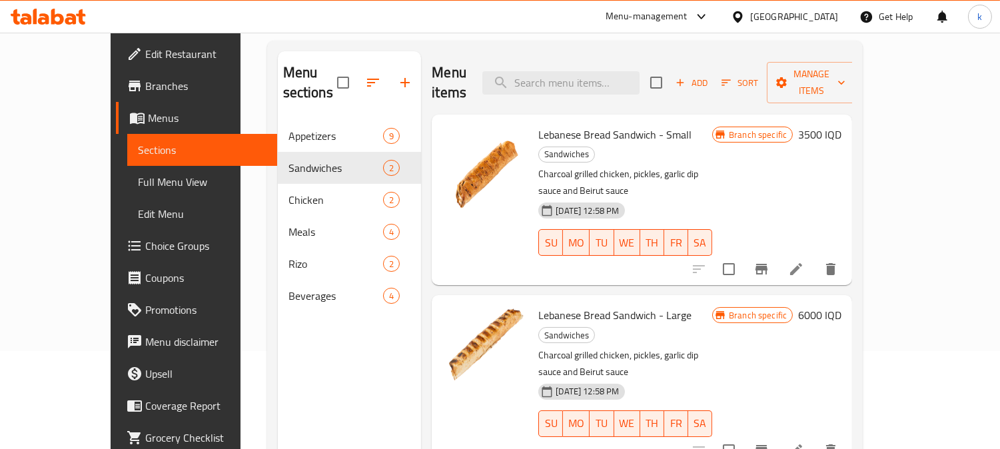
scroll to position [63, 0]
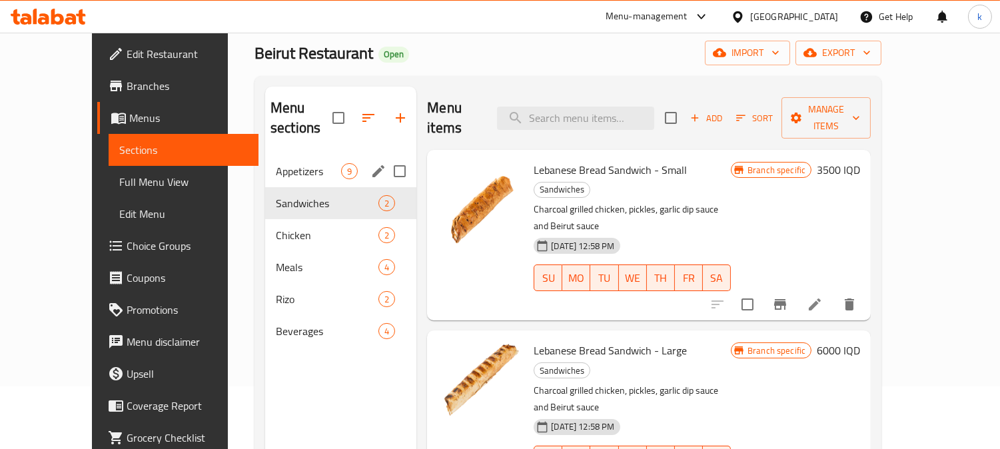
click at [265, 160] on div "Appetizers 9" at bounding box center [340, 171] width 151 height 32
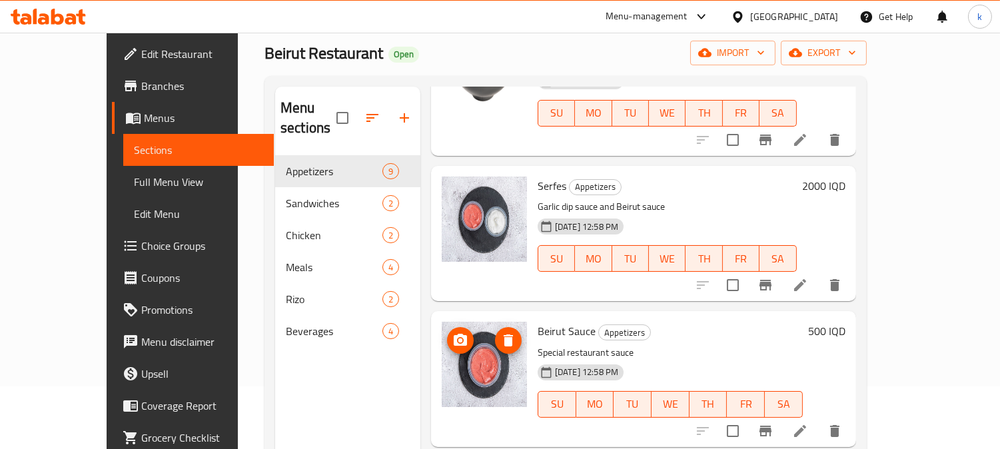
scroll to position [894, 0]
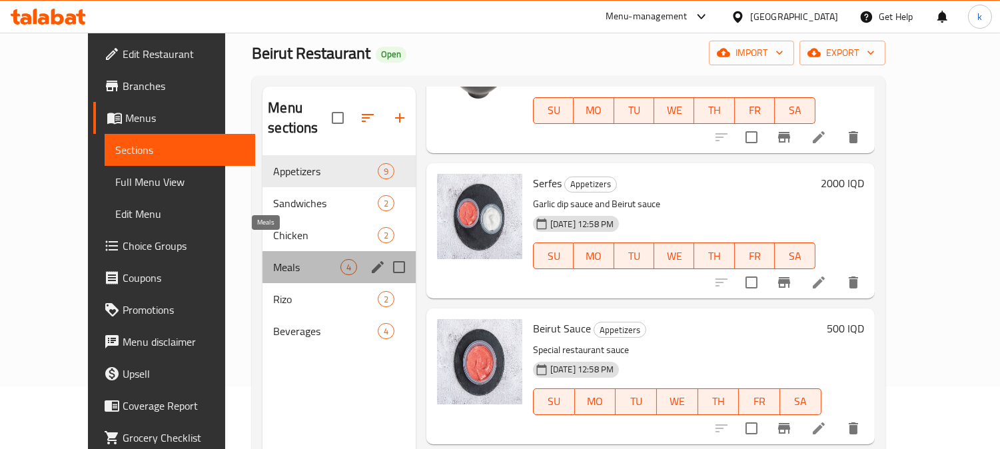
click at [275, 259] on span "Meals" at bounding box center [306, 267] width 67 height 16
